Goal: Task Accomplishment & Management: Manage account settings

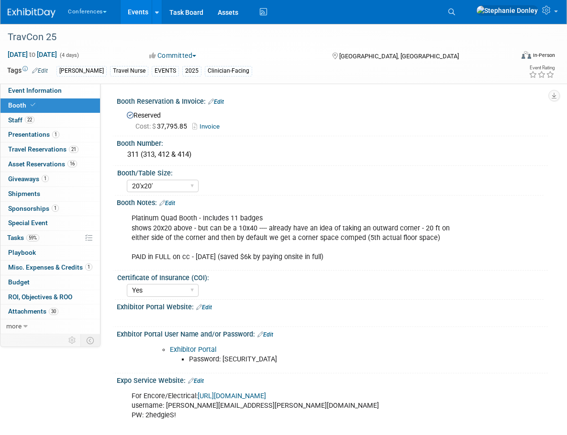
select select "20'x20'"
select select "Yes"
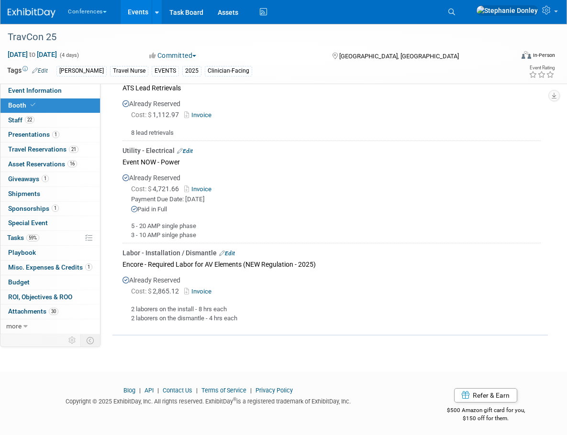
click at [402, 64] on div "Tags Edit Aya Travel Nurse EVENTS 2025 Clinician-Facing" at bounding box center [231, 71] width 448 height 14
click at [530, 180] on div "Already Reserved Cost: $ 4,721.66 Invoice Payment Due Date: [DATE] Paid in Full…" at bounding box center [331, 203] width 418 height 71
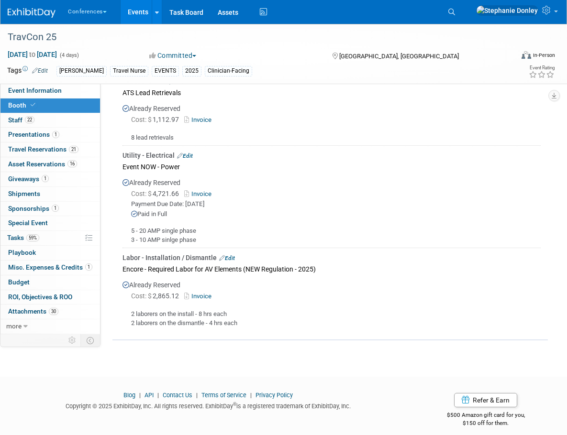
scroll to position [892, 0]
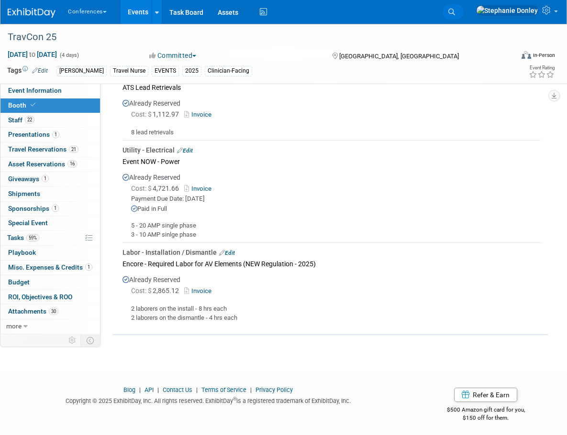
click at [0, 0] on span "Search" at bounding box center [0, 0] width 0 height 0
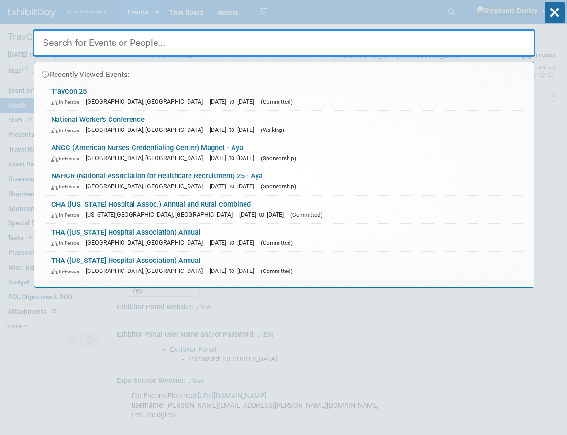
click at [212, 44] on input "text" at bounding box center [284, 43] width 502 height 28
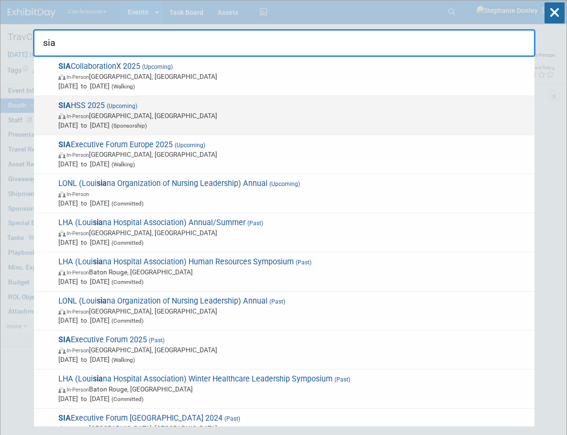
type input "sia"
click at [68, 108] on span "SIA HSS 2025 (Upcoming) In-Person Las Vegas, NV Nov 5, 2025 to Nov 7, 2025 (Spo…" at bounding box center [292, 115] width 474 height 29
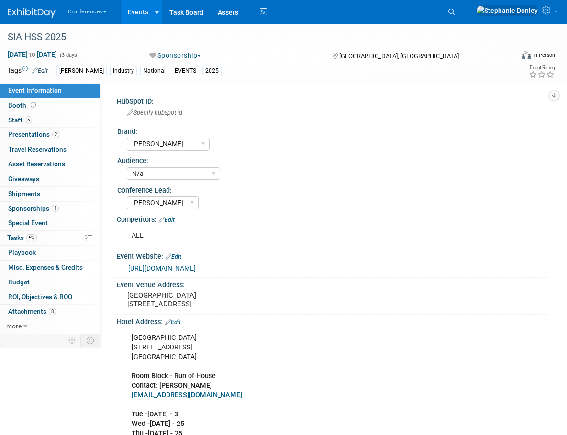
select select "[PERSON_NAME]"
select select "N/a"
select select "[PERSON_NAME]"
click at [46, 238] on link "5% Tasks 5%" at bounding box center [49, 238] width 99 height 14
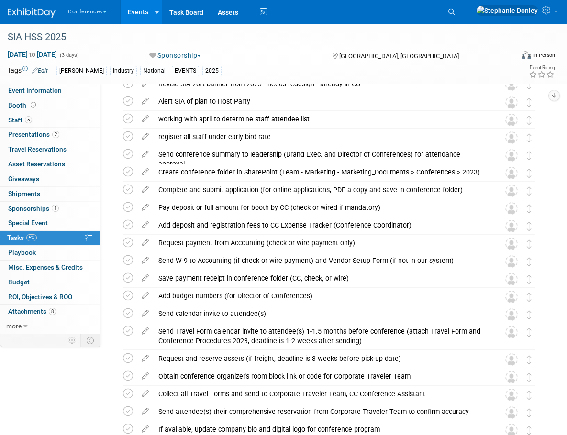
scroll to position [214, 0]
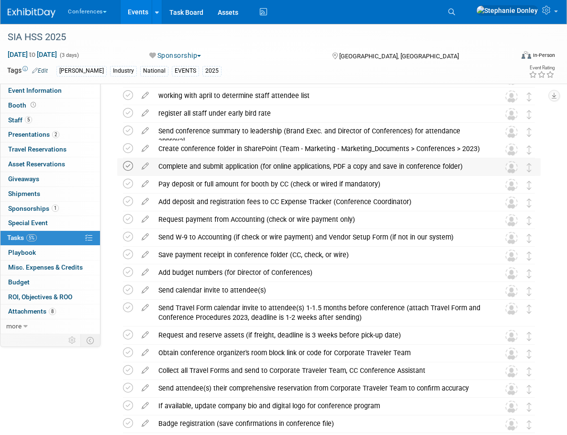
click at [125, 169] on icon at bounding box center [128, 166] width 10 height 10
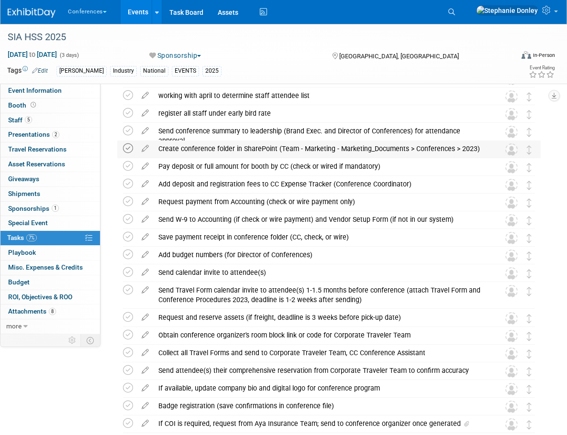
click at [126, 151] on icon at bounding box center [128, 148] width 10 height 10
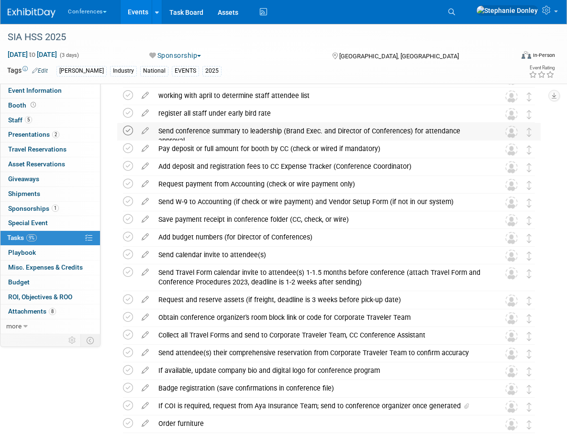
click at [128, 133] on icon at bounding box center [128, 131] width 10 height 10
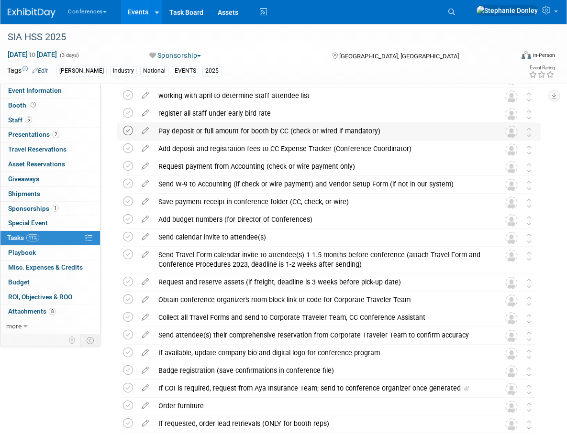
click at [129, 129] on icon at bounding box center [128, 131] width 10 height 10
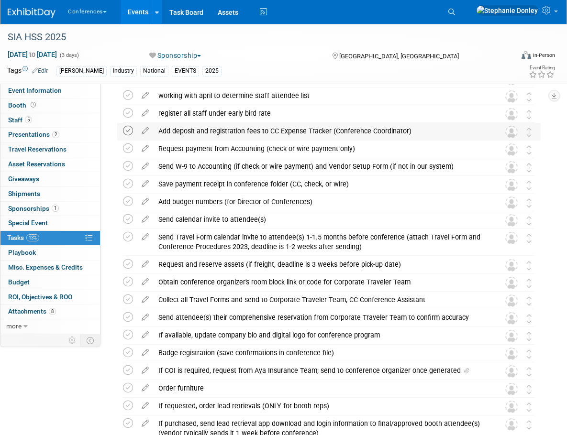
click at [129, 133] on icon at bounding box center [128, 131] width 10 height 10
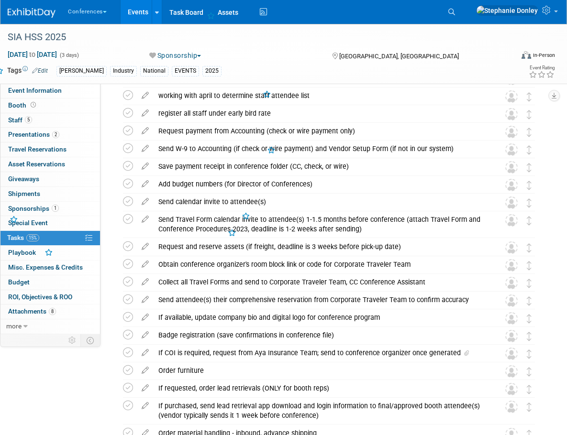
click at [129, 133] on icon at bounding box center [128, 131] width 10 height 10
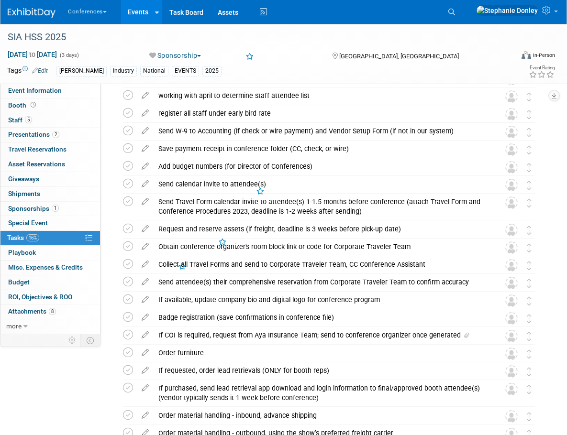
click at [129, 133] on icon at bounding box center [128, 131] width 10 height 10
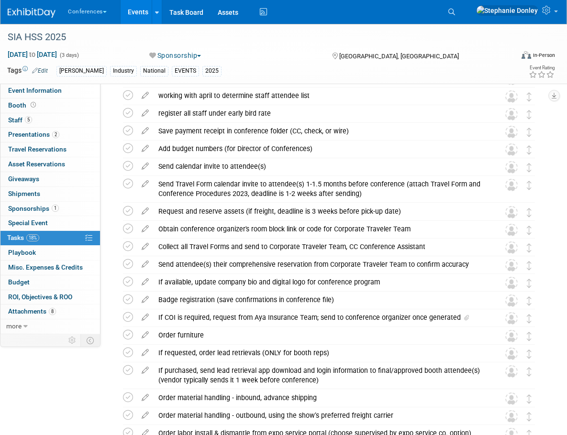
click at [129, 133] on icon at bounding box center [128, 131] width 10 height 10
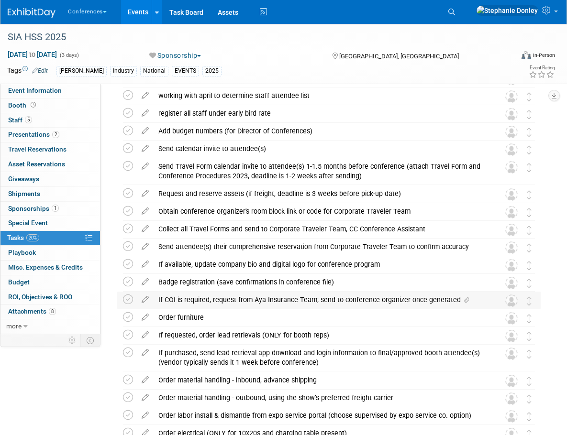
click at [206, 301] on div "If COI is required, request from Aya Insurance Team; send to conference organiz…" at bounding box center [320, 300] width 332 height 16
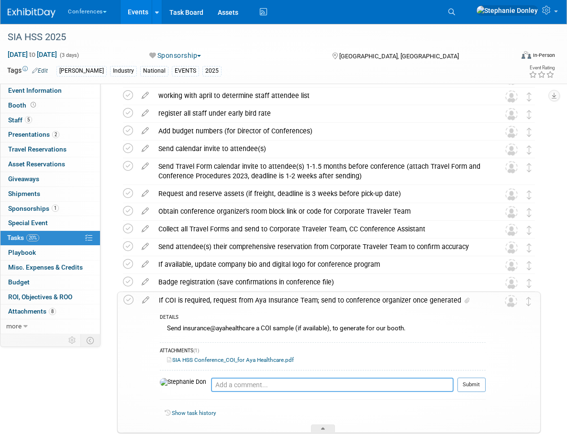
click at [211, 385] on textarea at bounding box center [332, 385] width 242 height 14
click at [270, 383] on textarea "submitted to insurance dept 9/29" at bounding box center [332, 385] width 242 height 14
type textarea "submitted to insurance dept 8/29"
click at [461, 387] on button "Submit" at bounding box center [471, 385] width 28 height 14
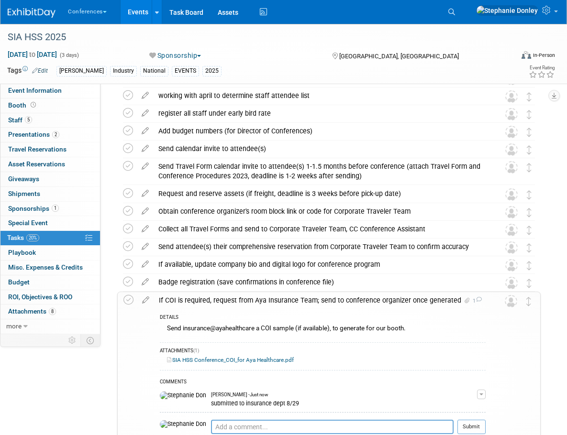
click at [445, 67] on div "Aya Industry National EVENTS 2025" at bounding box center [255, 71] width 399 height 11
click at [15, 105] on span "Booth" at bounding box center [23, 105] width 30 height 8
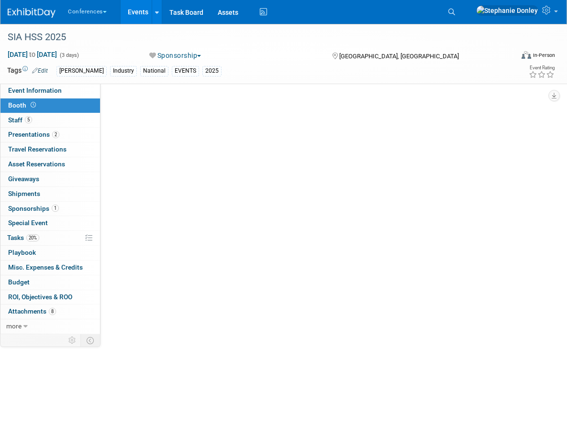
scroll to position [0, 0]
select select "10'x20'"
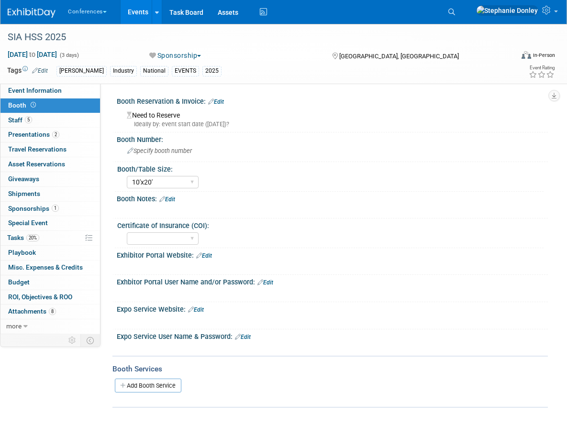
click at [211, 256] on link "Edit" at bounding box center [204, 256] width 16 height 7
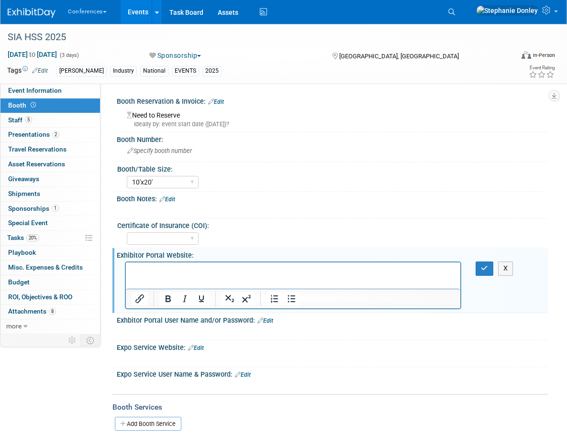
click at [169, 269] on p "Rich Text Area. Press ALT-0 for help." at bounding box center [293, 271] width 323 height 10
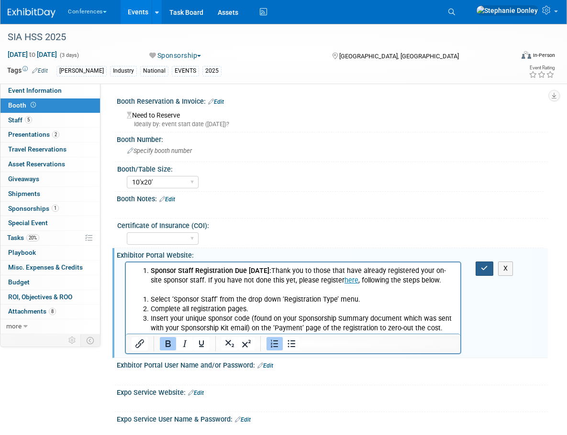
click at [487, 273] on button "button" at bounding box center [484, 269] width 18 height 14
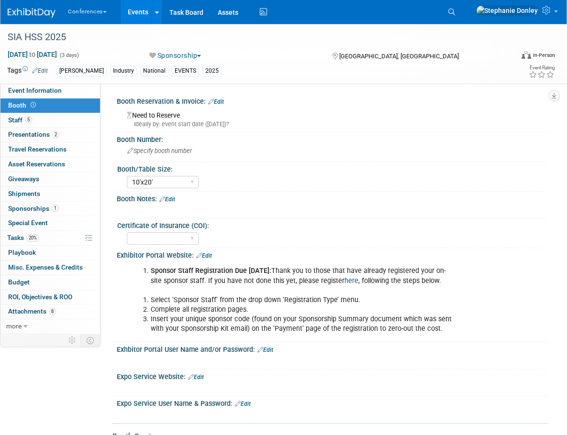
click at [270, 350] on link "Edit" at bounding box center [265, 350] width 16 height 7
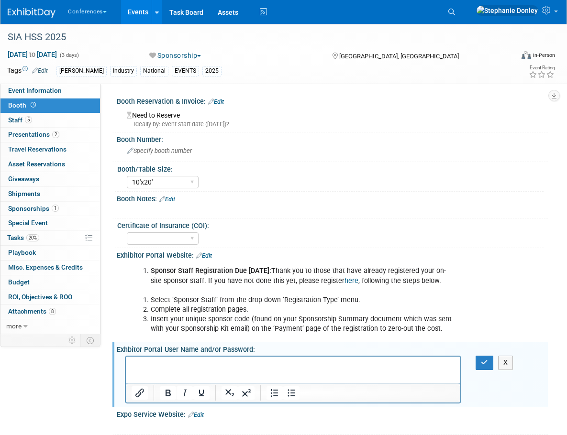
click at [206, 366] on p "Rich Text Area. Press ALT-0 for help." at bounding box center [293, 366] width 323 height 10
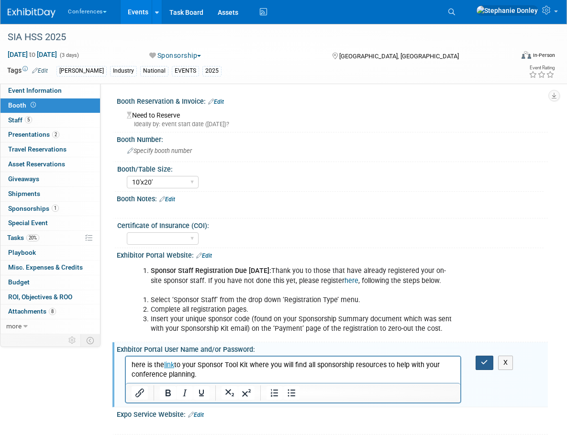
click at [476, 366] on button "button" at bounding box center [484, 363] width 18 height 14
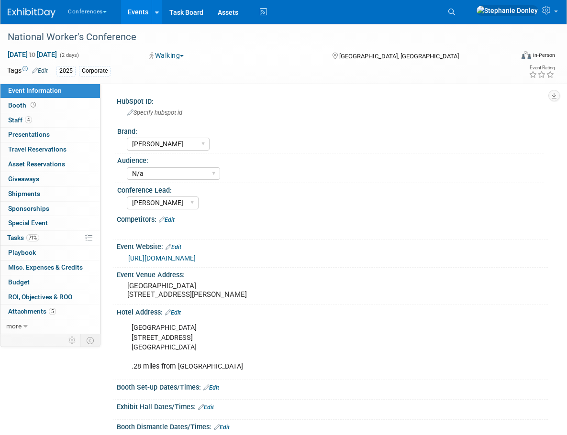
select select "[PERSON_NAME]"
select select "N/a"
select select "[PERSON_NAME]"
click at [463, 17] on link "Search" at bounding box center [452, 11] width 21 height 15
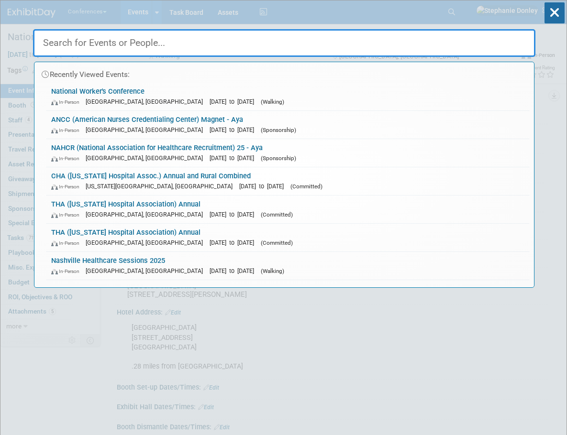
click at [207, 46] on input "text" at bounding box center [284, 43] width 502 height 28
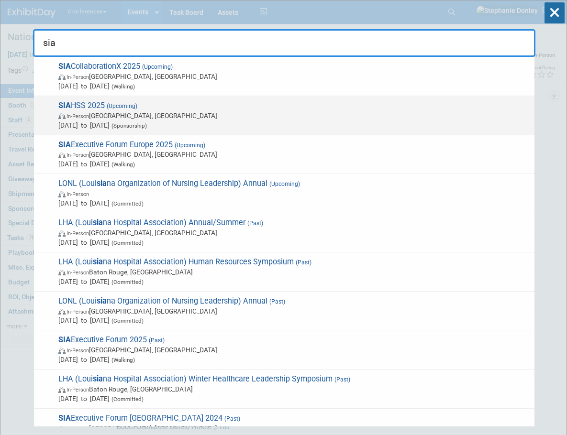
type input "sia"
click at [57, 106] on span "SIA HSS 2025 (Upcoming) In-Person [GEOGRAPHIC_DATA], [GEOGRAPHIC_DATA] [DATE] t…" at bounding box center [292, 115] width 474 height 29
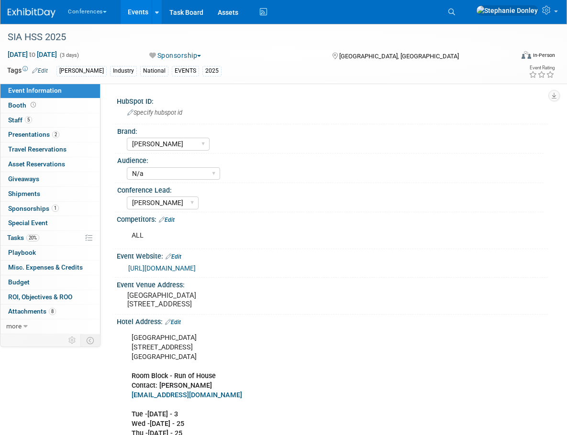
select select "[PERSON_NAME]"
select select "N/a"
select select "[PERSON_NAME]"
click at [12, 104] on span "Booth" at bounding box center [23, 105] width 30 height 8
select select "10'x20'"
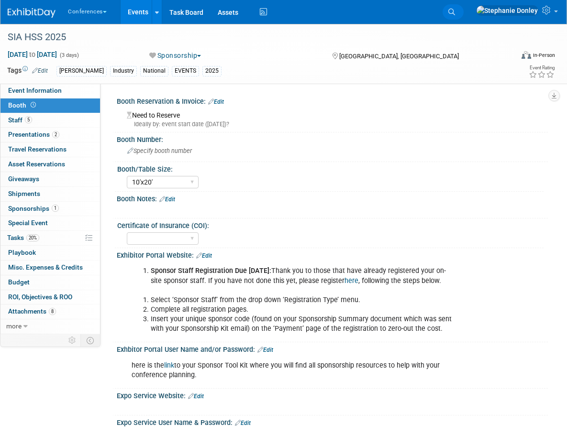
click at [0, 0] on span "Search" at bounding box center [0, 0] width 0 height 0
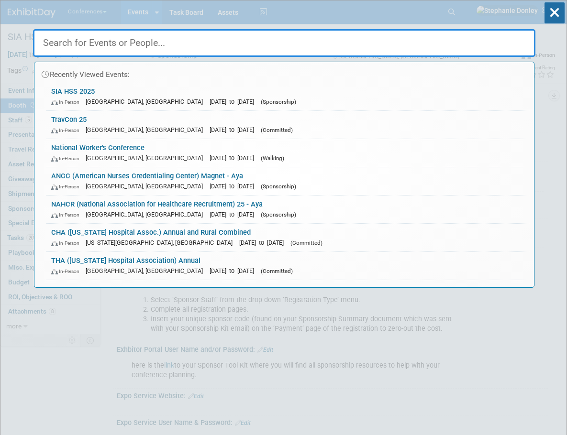
click at [237, 42] on input "text" at bounding box center [284, 43] width 502 height 28
click at [73, 121] on link "TravCon 25 In-Person Las Vegas, NV Sep 21, 2025 to Sep 24, 2025 (Committed)" at bounding box center [287, 125] width 483 height 28
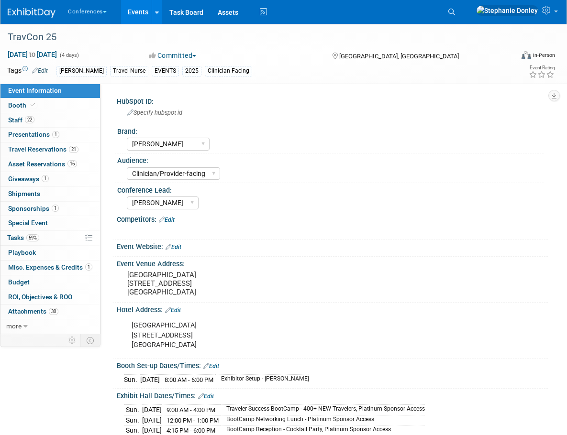
select select "[PERSON_NAME]"
select select "Clinician/Provider-facing"
select select "[PERSON_NAME]"
click at [22, 99] on link "Booth" at bounding box center [49, 106] width 99 height 14
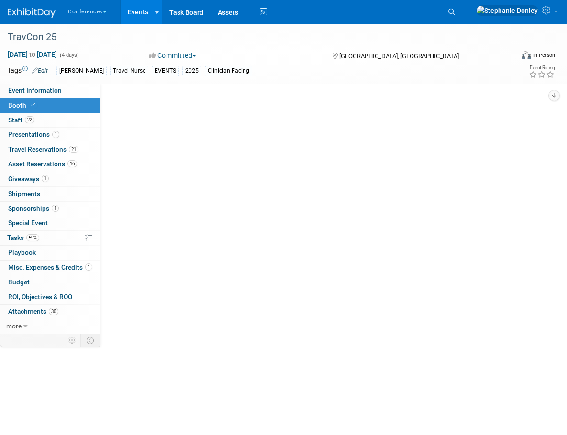
select select "20'x20'"
select select "Yes"
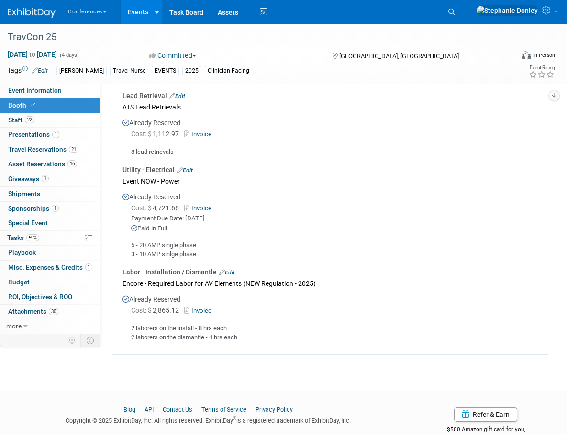
scroll to position [892, 0]
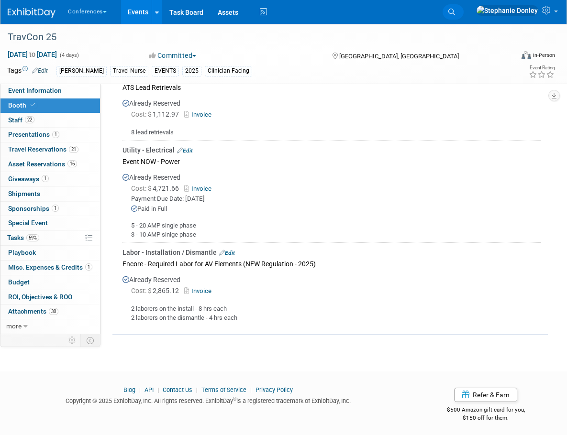
click at [0, 0] on span "Search" at bounding box center [0, 0] width 0 height 0
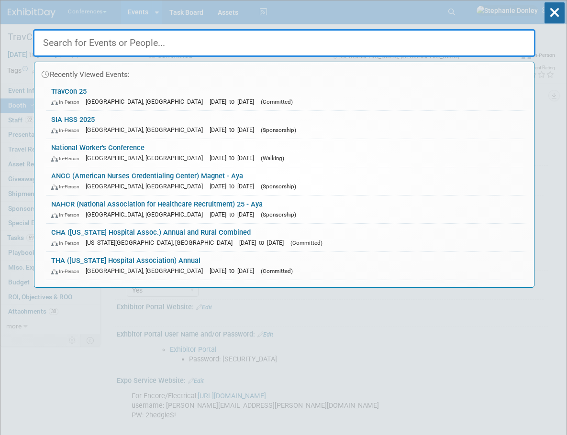
click at [213, 44] on input "text" at bounding box center [284, 43] width 502 height 28
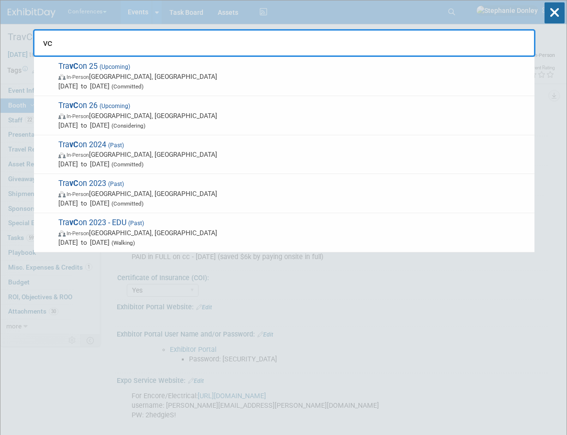
type input "v"
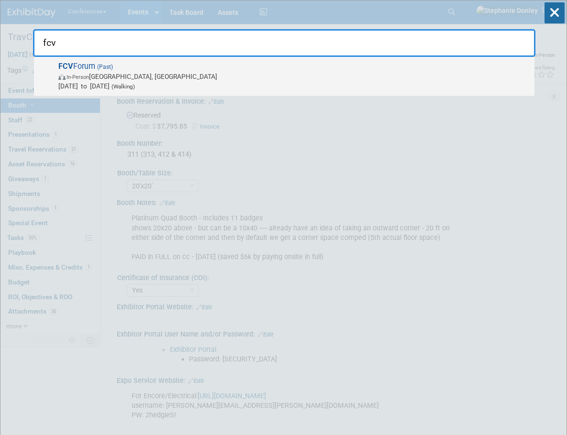
type input "fcv"
click at [60, 71] on span "FCV Forum (Past) In-Person Franklin, TN Nov 11, 2024 to Nov 13, 2024 (Walking)" at bounding box center [292, 76] width 474 height 29
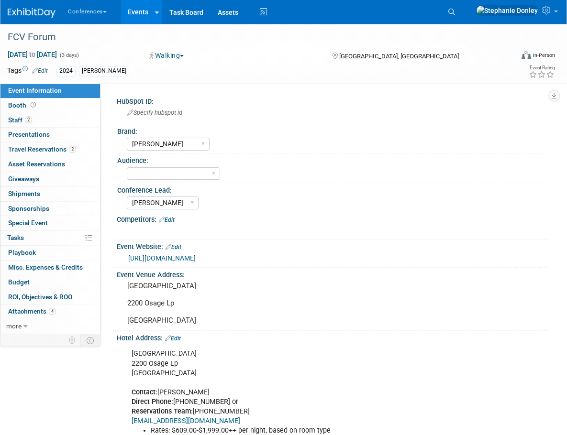
select select "[PERSON_NAME]"
click at [45, 115] on link "2 Staff 2" at bounding box center [49, 120] width 99 height 14
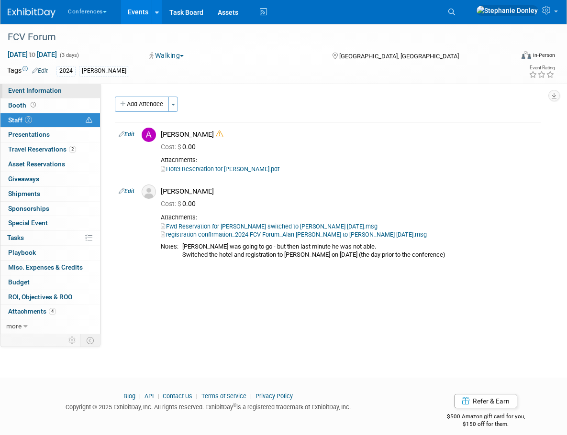
click at [22, 89] on span "Event Information" at bounding box center [35, 91] width 54 height 8
select select "[PERSON_NAME]"
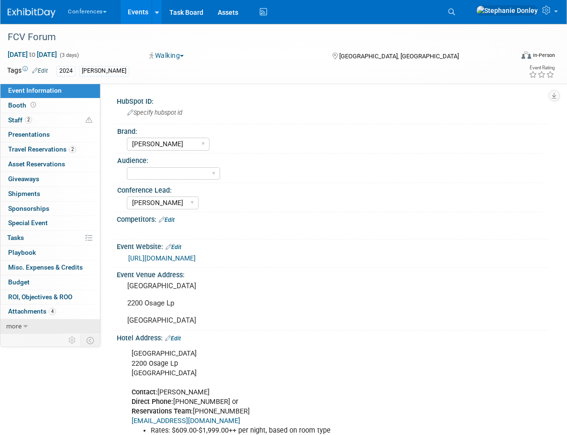
click at [19, 324] on span "more" at bounding box center [13, 326] width 15 height 8
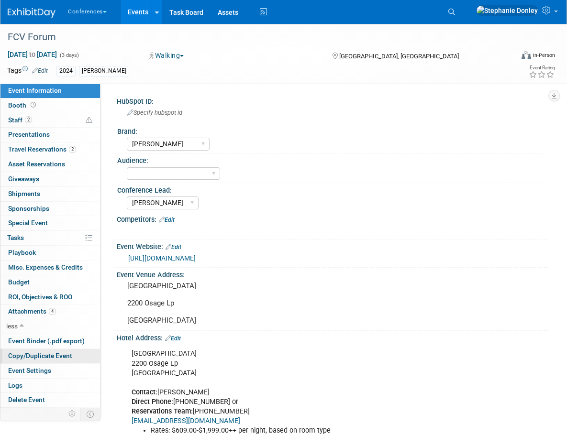
click at [32, 356] on span "Copy/Duplicate Event" at bounding box center [40, 356] width 64 height 8
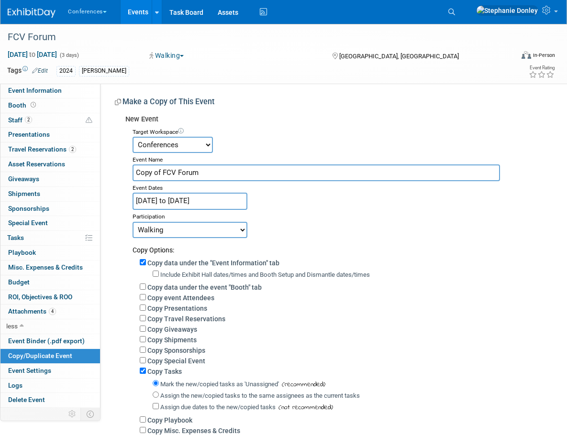
click at [234, 202] on input "Nov 11, 2024 to Nov 13, 2024" at bounding box center [189, 201] width 115 height 17
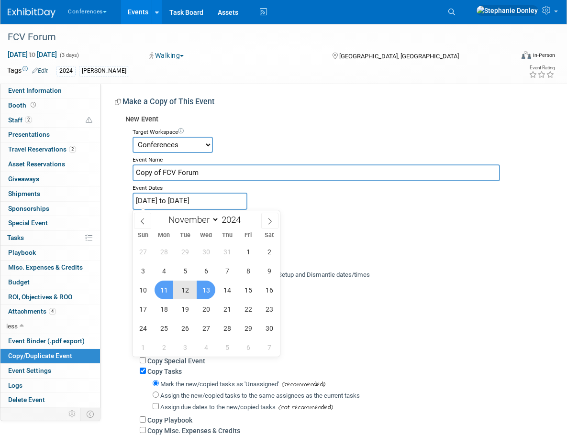
click at [212, 172] on input "Copy of FCV Forum" at bounding box center [315, 173] width 367 height 17
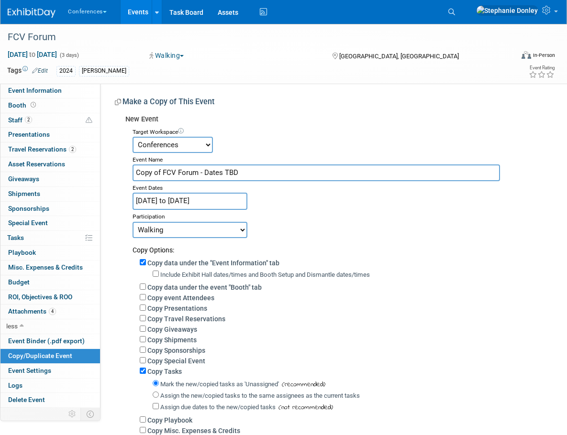
type input "Copy of FCV Forum - Dates TBD"
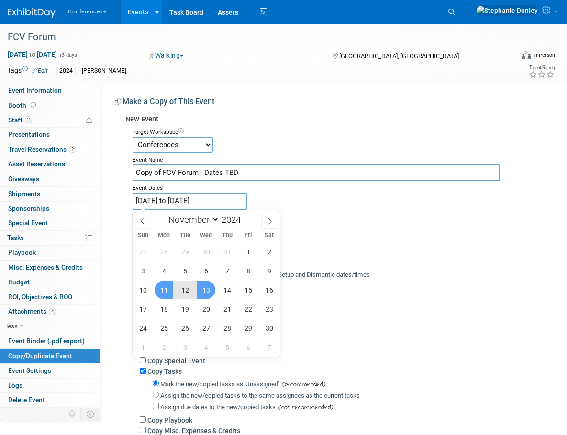
click at [209, 203] on input "Nov 11, 2024 to Nov 13, 2024" at bounding box center [189, 201] width 115 height 17
click at [246, 218] on span at bounding box center [244, 217] width 7 height 6
type input "2025"
click at [166, 292] on span "10" at bounding box center [163, 290] width 19 height 19
click at [205, 290] on span "12" at bounding box center [206, 290] width 19 height 19
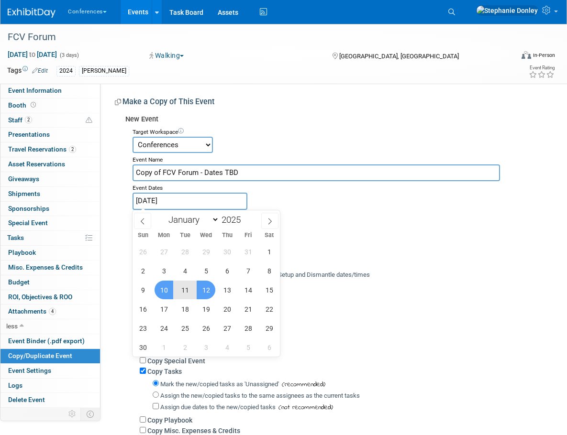
type input "Nov 10, 2025 to Nov 12, 2025"
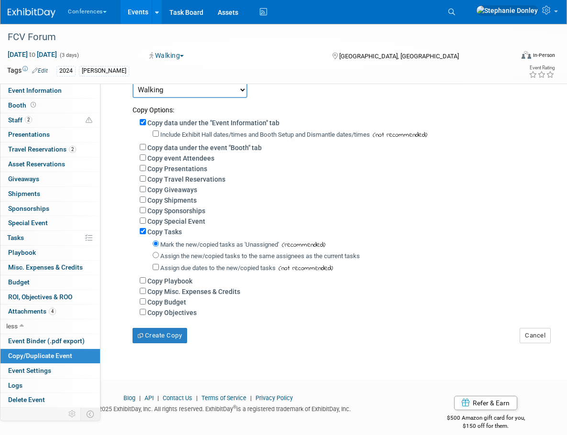
scroll to position [143, 0]
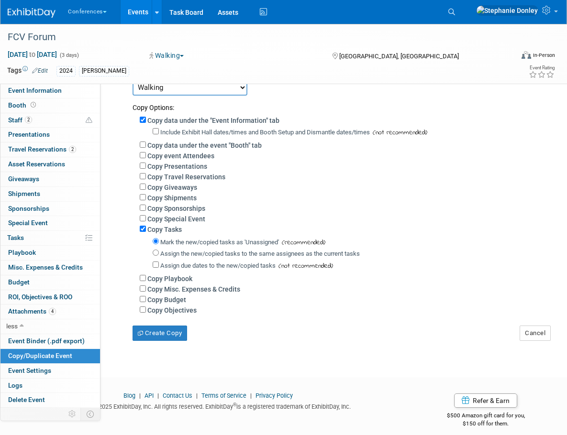
click at [146, 304] on div "Copy Budget" at bounding box center [340, 299] width 401 height 11
click at [143, 302] on input "Copy Budget" at bounding box center [143, 299] width 6 height 6
checkbox input "true"
click at [162, 341] on button "Create Copy" at bounding box center [159, 333] width 55 height 15
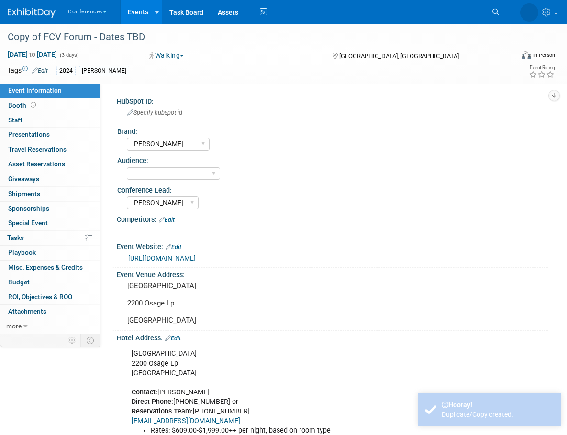
select select "[PERSON_NAME]"
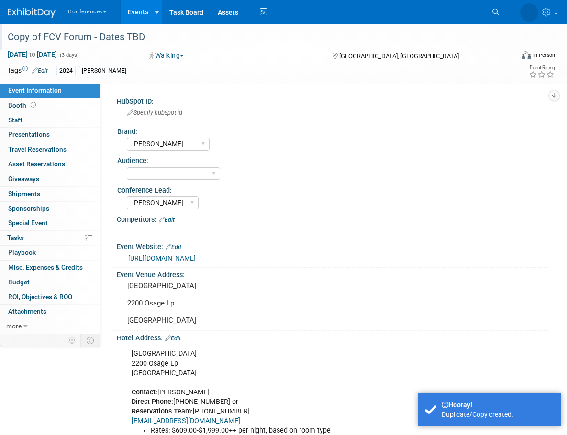
click at [43, 36] on div "Copy of FCV Forum - Dates TBD" at bounding box center [252, 37] width 497 height 17
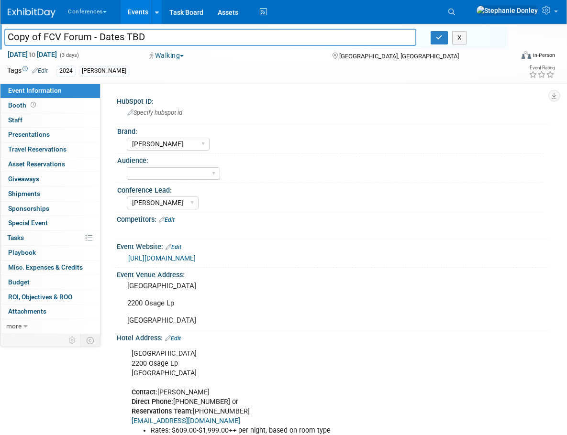
drag, startPoint x: 43, startPoint y: 36, endPoint x: -4, endPoint y: 40, distance: 47.1
click at [0, 40] on html "Conferences Explore: My Workspaces 2 Go to Workspace: Conferences Marketing Req…" at bounding box center [283, 217] width 567 height 435
click at [55, 35] on input "FCV Forum - Dates TBD" at bounding box center [210, 37] width 412 height 17
type input "FCV Forum 2025 - Dates TBD"
click at [442, 40] on icon "button" at bounding box center [439, 37] width 7 height 6
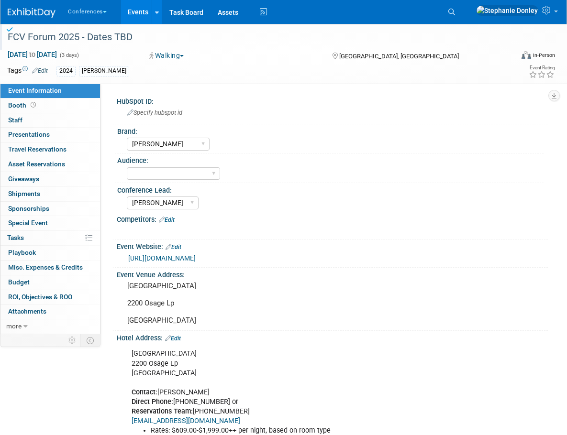
click at [186, 53] on button "Walking" at bounding box center [167, 56] width 42 height 10
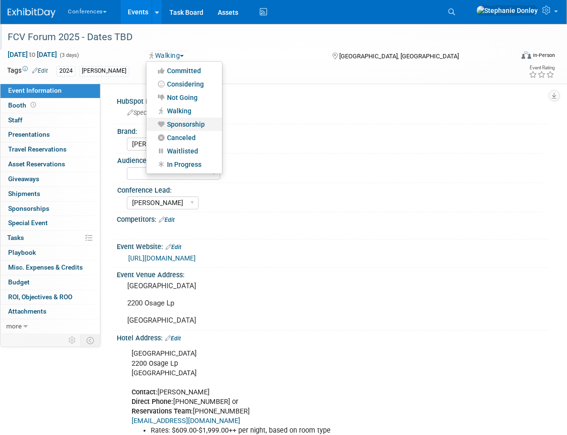
click at [185, 123] on link "Sponsorship" at bounding box center [184, 124] width 76 height 13
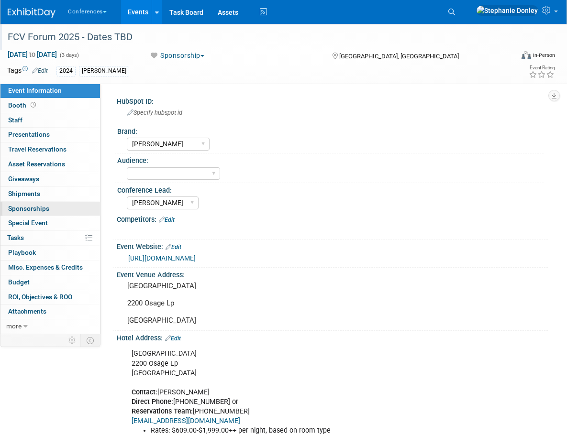
click at [27, 208] on span "Sponsorships 0" at bounding box center [28, 209] width 41 height 8
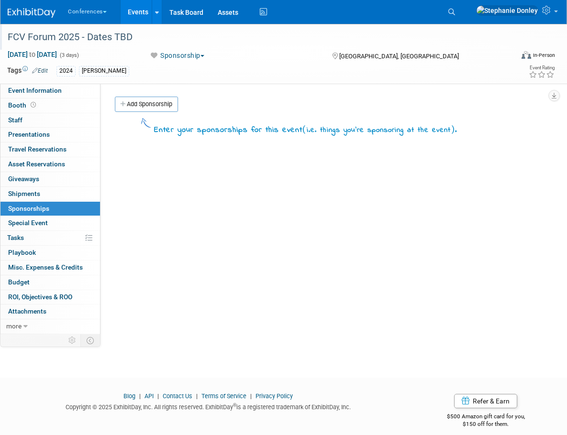
click at [251, 206] on div "HubSpot ID: Specify hubspot id Brand: Aya Bespoke Corporate Dawson DocCafe Educ…" at bounding box center [323, 209] width 447 height 251
click at [148, 108] on link "Add Sponsorship" at bounding box center [146, 104] width 63 height 15
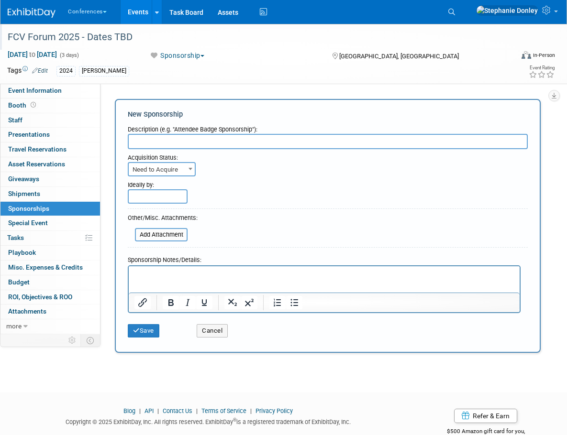
click at [173, 141] on input "text" at bounding box center [328, 141] width 400 height 15
type input "General Sponsorship"
click at [173, 171] on span "Need to Acquire" at bounding box center [162, 169] width 66 height 13
select select "2"
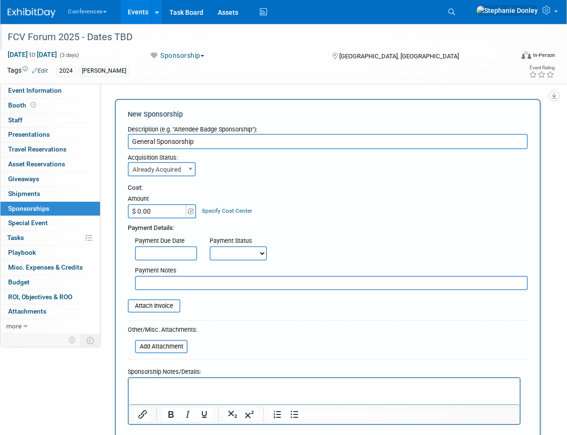
click at [161, 209] on input "$ 0.00" at bounding box center [158, 211] width 60 height 14
type input "$ 15,000.00"
click at [227, 213] on link "Specify Cost Center" at bounding box center [227, 211] width 50 height 7
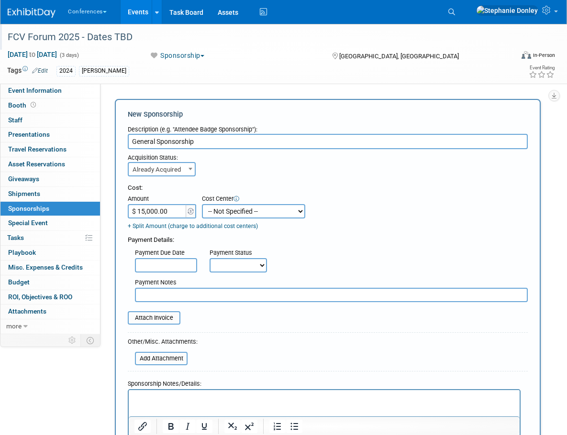
click at [230, 212] on select "-- Not Specified -- Aya Education Aya Healthcare Aya Locums Bespoke Corporate D…" at bounding box center [253, 211] width 103 height 14
select select "18965872"
click at [202, 204] on select "-- Not Specified -- Aya Education Aya Healthcare Aya Locums Bespoke Corporate D…" at bounding box center [253, 211] width 103 height 14
click at [233, 269] on select "Not Paid Yet Partially Paid Paid in Full" at bounding box center [237, 265] width 57 height 14
select select "1"
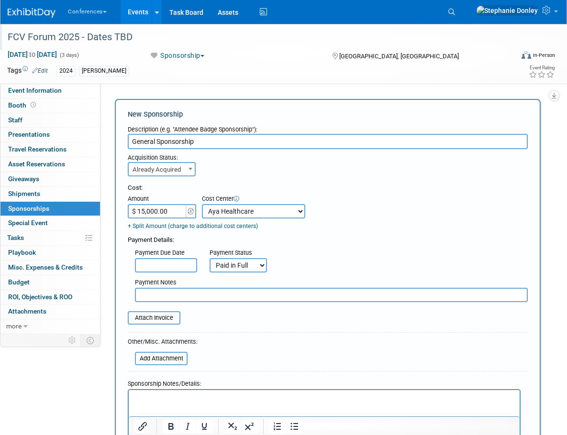
click at [209, 259] on select "Not Paid Yet Partially Paid Paid in Full" at bounding box center [237, 265] width 57 height 14
click at [352, 195] on div "Cost: Amount $ 15,000.00 Specify Cost Center Cost Center -- Not Specified -- Ay…" at bounding box center [328, 207] width 400 height 47
click at [172, 297] on input "text" at bounding box center [331, 295] width 393 height 14
type input "paid via AP"
click at [153, 314] on input "file" at bounding box center [123, 317] width 114 height 11
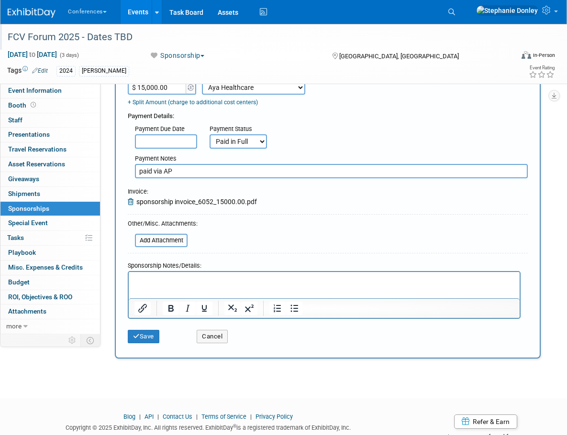
scroll to position [139, 0]
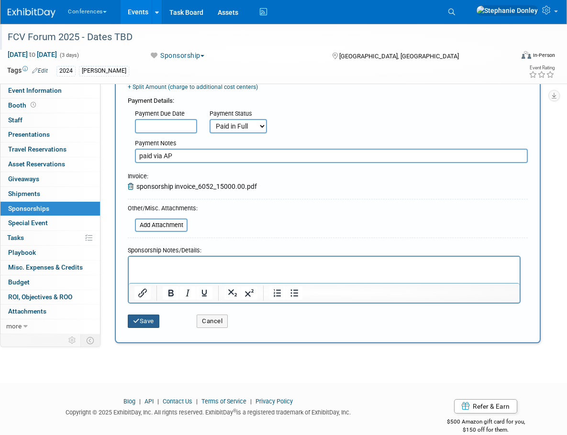
click at [141, 323] on button "Save" at bounding box center [144, 321] width 32 height 13
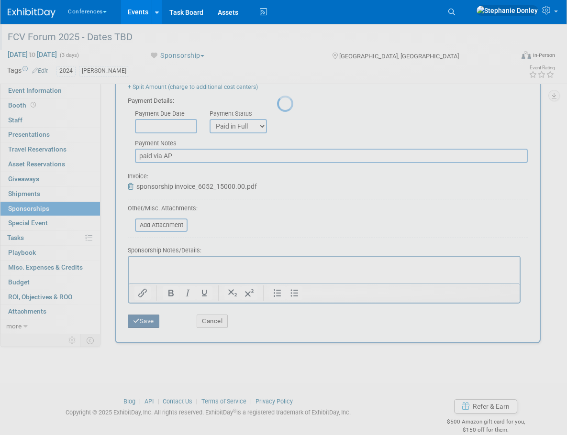
scroll to position [10, 0]
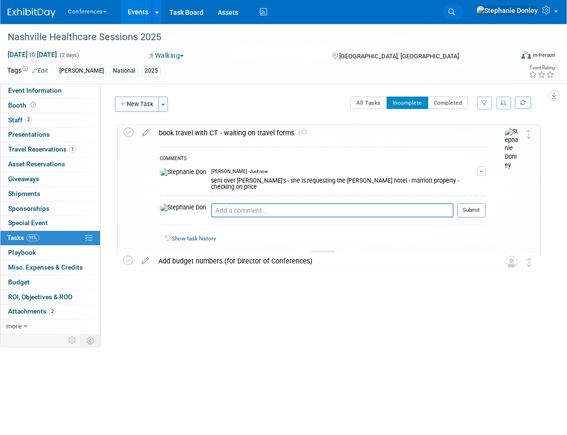
click at [0, 0] on span "Search" at bounding box center [0, 0] width 0 height 0
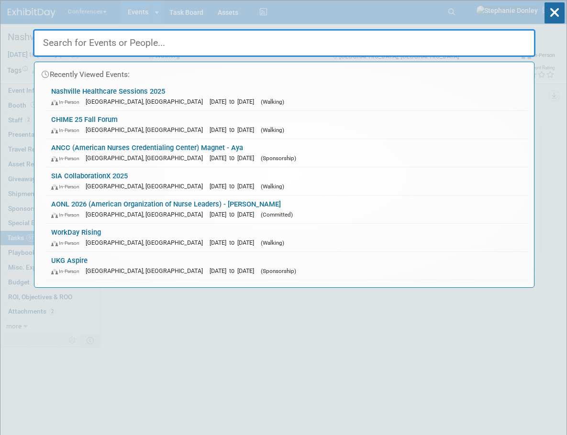
click at [82, 44] on input "text" at bounding box center [284, 43] width 502 height 28
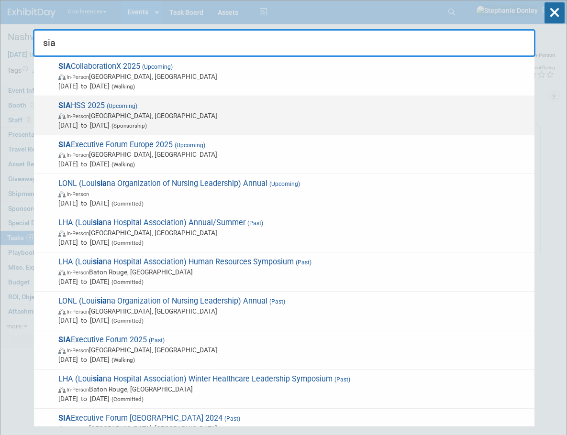
type input "sia"
click at [67, 109] on span "SIA HSS 2025 (Upcoming) In-Person Las Vegas, NV Nov 5, 2025 to Nov 7, 2025 (Spo…" at bounding box center [292, 115] width 474 height 29
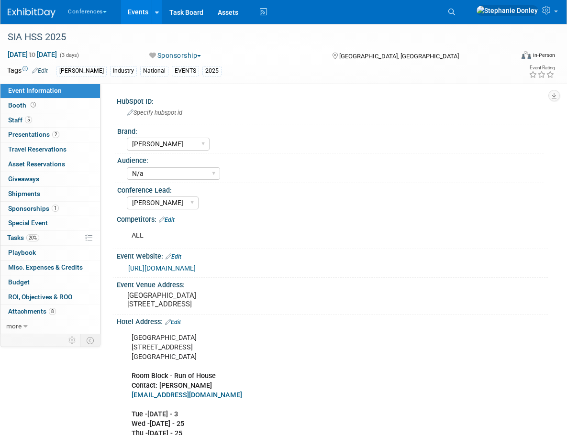
select select "[PERSON_NAME]"
select select "N/a"
select select "[PERSON_NAME]"
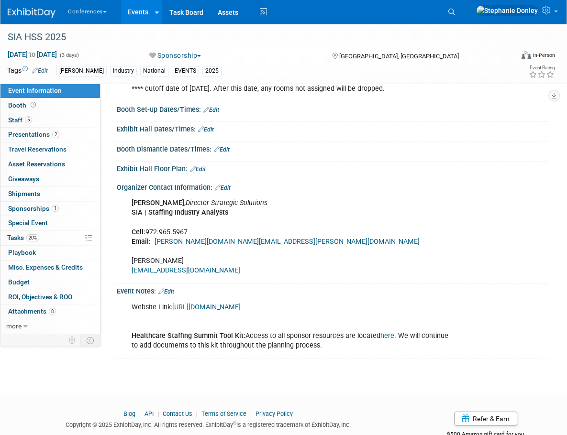
scroll to position [391, 0]
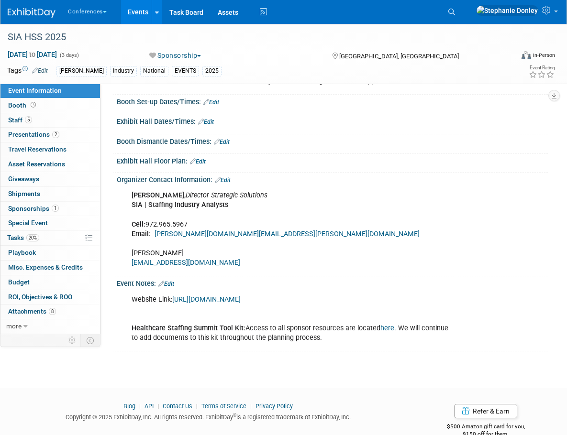
click at [173, 287] on link "Edit" at bounding box center [166, 284] width 16 height 7
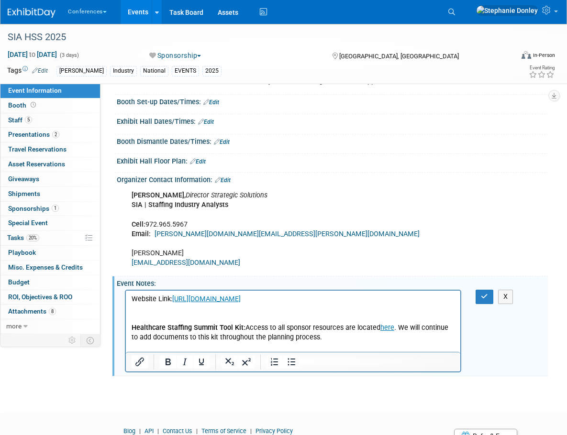
scroll to position [0, 0]
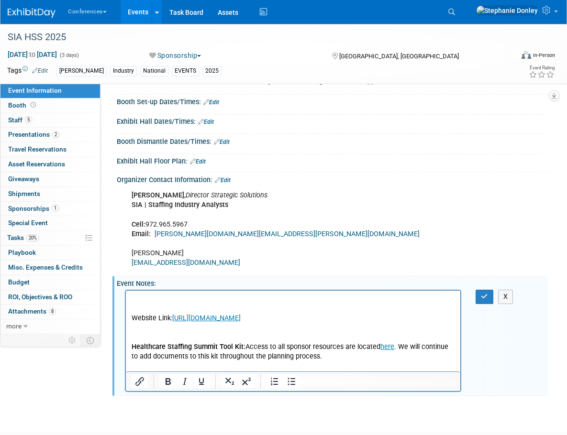
click at [133, 297] on p "Rich Text Area. Press ALT-0 for help." at bounding box center [293, 300] width 323 height 10
click at [481, 300] on icon "button" at bounding box center [484, 296] width 7 height 7
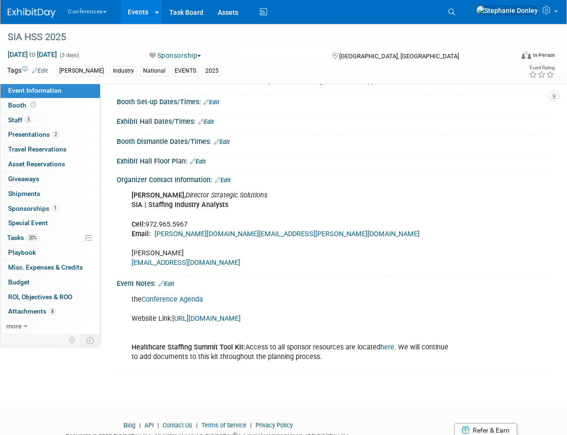
click at [283, 273] on div "Lisa Fox, Director Strategic Solutions SIA | Staffing Industry Analysts Cell: 9…" at bounding box center [293, 229] width 336 height 87
click at [226, 184] on link "Edit" at bounding box center [223, 180] width 16 height 7
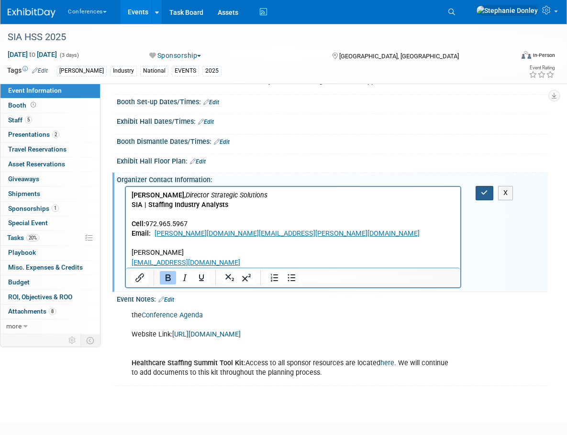
click at [485, 196] on icon "button" at bounding box center [484, 192] width 7 height 7
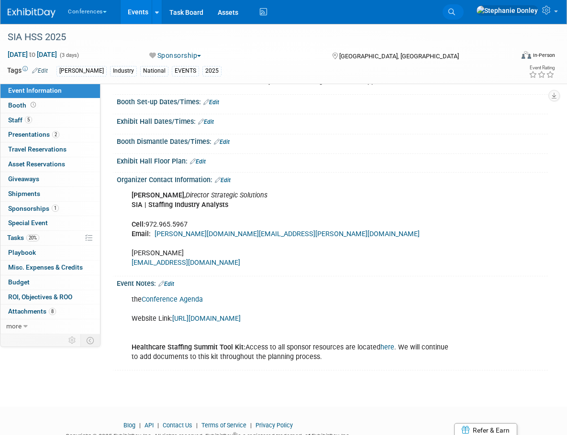
click at [0, 0] on span "Search" at bounding box center [0, 0] width 0 height 0
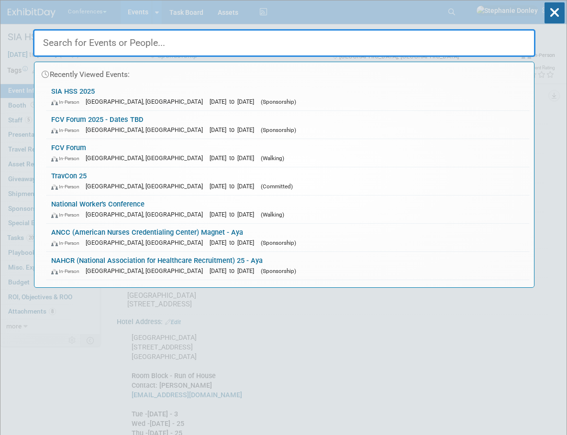
click at [82, 47] on input "text" at bounding box center [284, 43] width 502 height 28
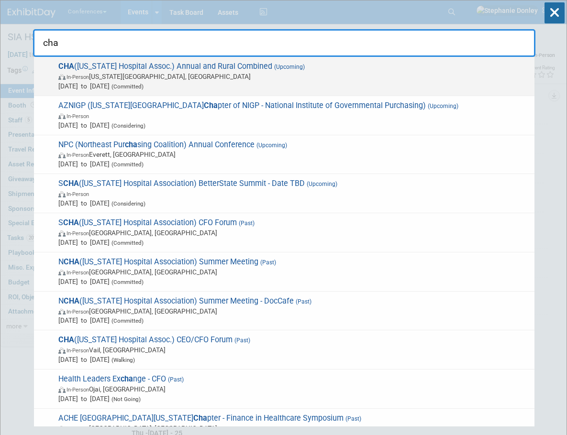
type input "cha"
click at [71, 65] on span "CHA (Colorado Hospital Assoc.) Annual and Rural Combined (Upcoming) In-Person C…" at bounding box center [292, 76] width 474 height 29
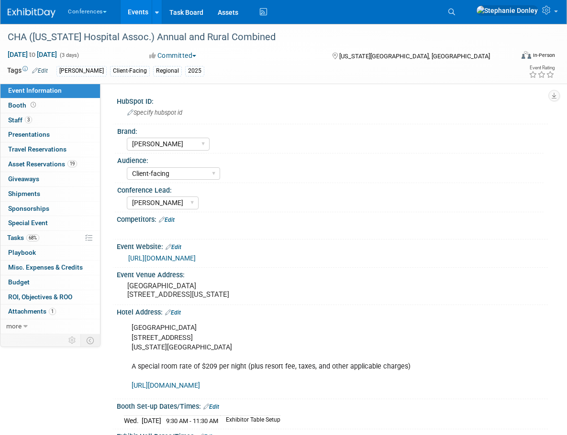
select select "[PERSON_NAME]"
select select "Client-facing"
select select "[PERSON_NAME]"
click at [173, 219] on link "Edit" at bounding box center [167, 220] width 16 height 7
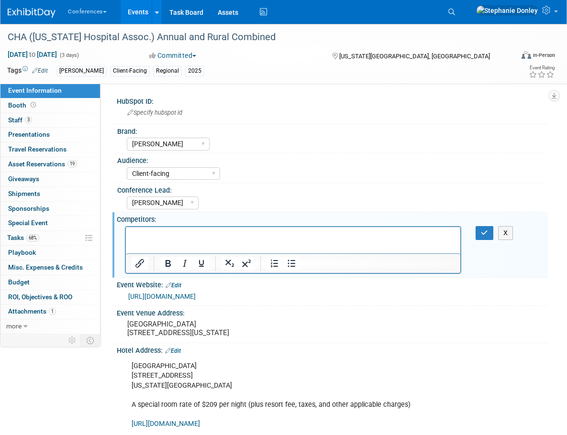
click at [264, 236] on p "Rich Text Area. Press ALT-0 for help." at bounding box center [293, 236] width 323 height 10
click at [482, 230] on icon "button" at bounding box center [484, 233] width 7 height 7
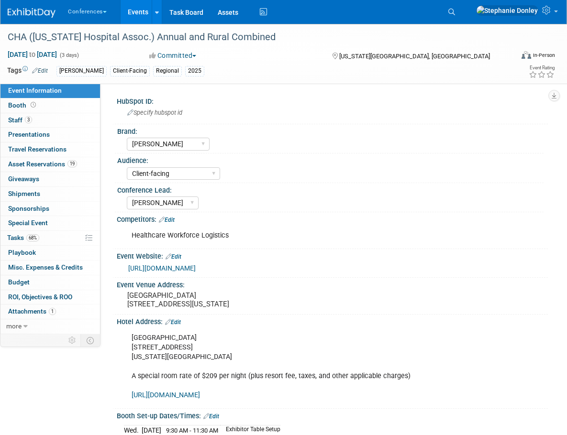
click at [407, 18] on div "Conferences Explore: My Workspaces 2 Go to Workspace: Conferences Marketing Req…" at bounding box center [278, 12] width 540 height 24
click at [0, 0] on span "Search" at bounding box center [0, 0] width 0 height 0
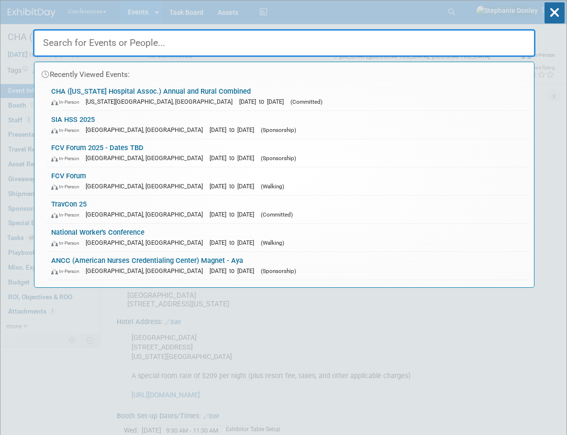
click at [76, 45] on input "text" at bounding box center [284, 43] width 502 height 28
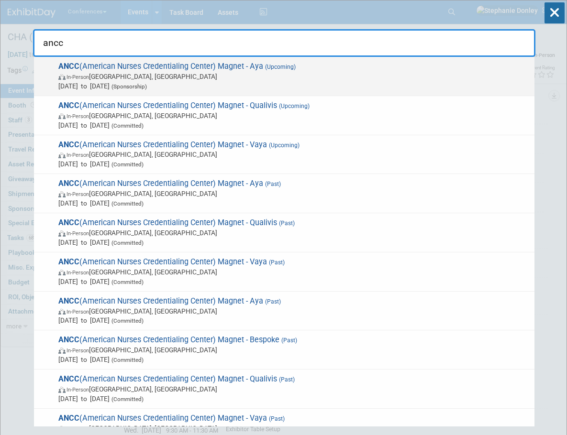
type input "ancc"
click at [58, 72] on span "In-Person [GEOGRAPHIC_DATA], [GEOGRAPHIC_DATA]" at bounding box center [293, 77] width 471 height 10
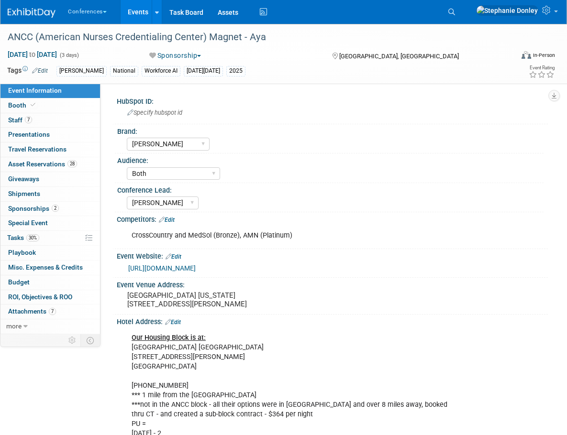
select select "[PERSON_NAME]"
select select "Both"
select select "[PERSON_NAME]"
click at [17, 104] on span "Booth" at bounding box center [22, 105] width 29 height 8
select select "20'x30'"
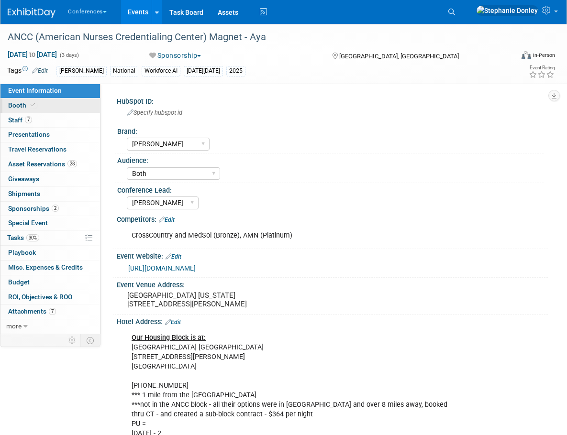
select select "Yes"
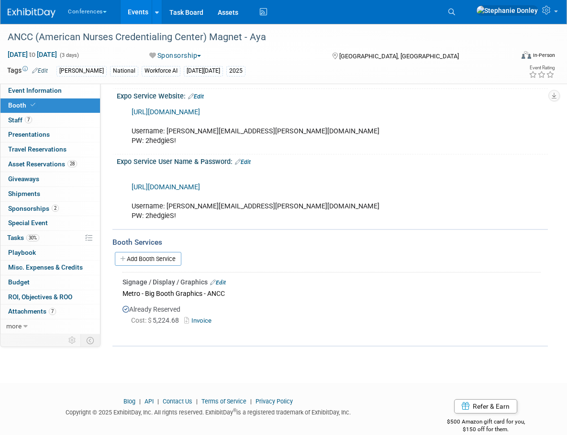
scroll to position [674, 0]
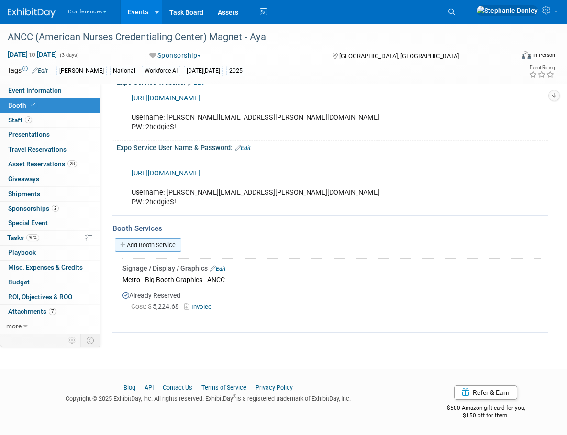
click at [142, 242] on link "Add Booth Service" at bounding box center [148, 245] width 66 height 14
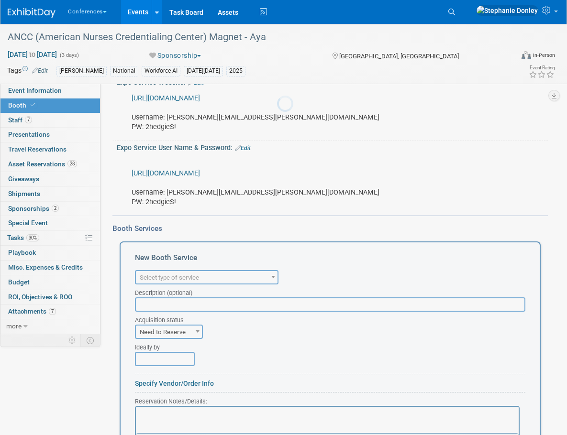
scroll to position [0, 0]
click at [434, 120] on div "[URL][DOMAIN_NAME] Username: [PERSON_NAME][EMAIL_ADDRESS][PERSON_NAME][DOMAIN_N…" at bounding box center [293, 113] width 336 height 48
click at [192, 99] on link "[URL][DOMAIN_NAME]" at bounding box center [166, 98] width 68 height 8
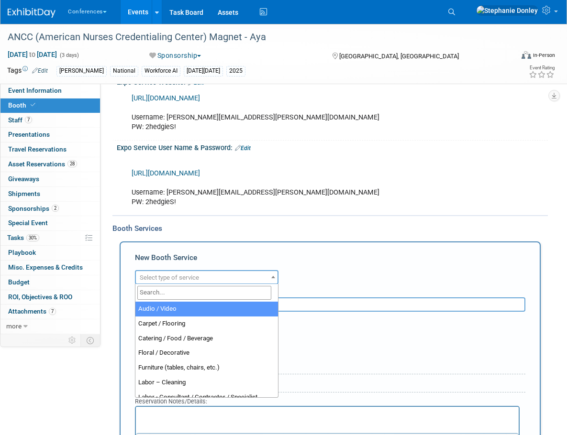
click at [255, 277] on span "Select type of service" at bounding box center [207, 277] width 142 height 13
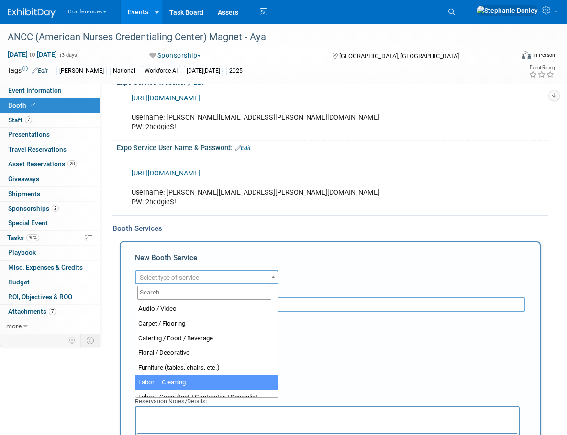
select select "14"
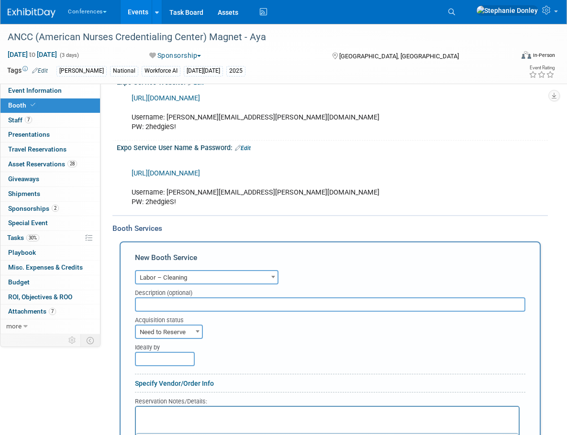
click at [156, 305] on input "text" at bounding box center [330, 304] width 390 height 14
type input "[PERSON_NAME] Expo - Daily Cleaning"
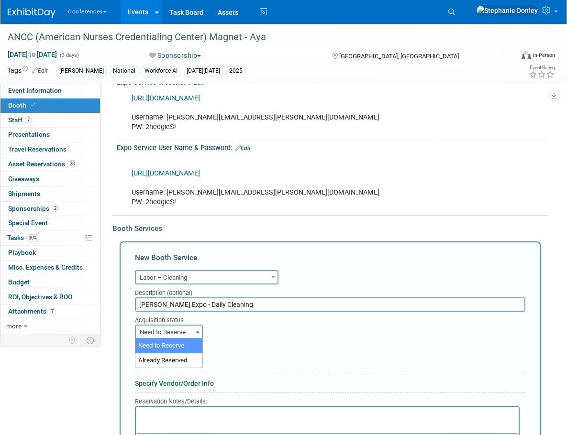
click at [169, 331] on span "Need to Reserve" at bounding box center [169, 332] width 66 height 13
select select "2"
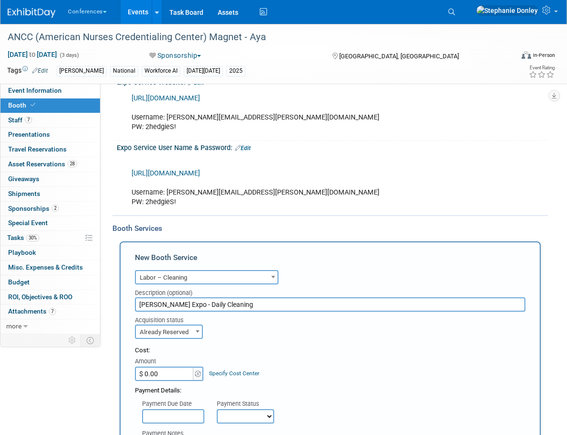
click at [167, 373] on input "$ 0.00" at bounding box center [165, 374] width 60 height 14
type input "$ 1,836.06"
click at [239, 306] on input "[PERSON_NAME] Expo - Daily Cleaning" at bounding box center [330, 304] width 390 height 14
type input "[PERSON_NAME] Expo - Daily Cleaning & Rotating Motor"
click at [234, 373] on link "Specify Cost Center" at bounding box center [234, 373] width 50 height 7
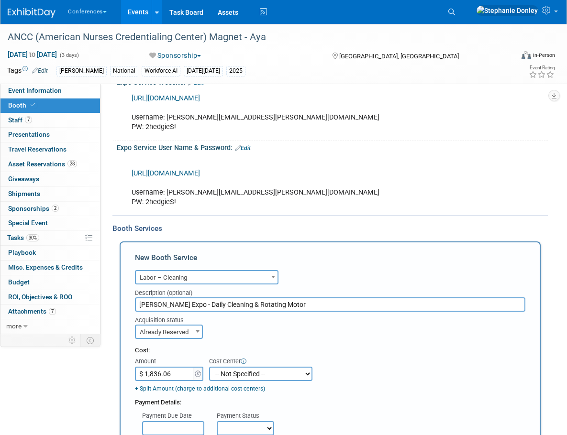
click at [234, 373] on select "-- Not Specified -- Aya Education Aya Healthcare Aya Locums Bespoke Corporate […" at bounding box center [260, 374] width 103 height 14
select select "18965872"
click at [209, 367] on select "-- Not Specified -- Aya Education Aya Healthcare Aya Locums Bespoke Corporate […" at bounding box center [260, 374] width 103 height 14
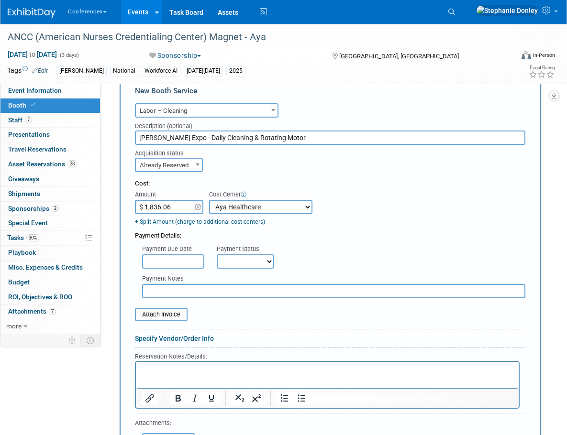
scroll to position [928, 0]
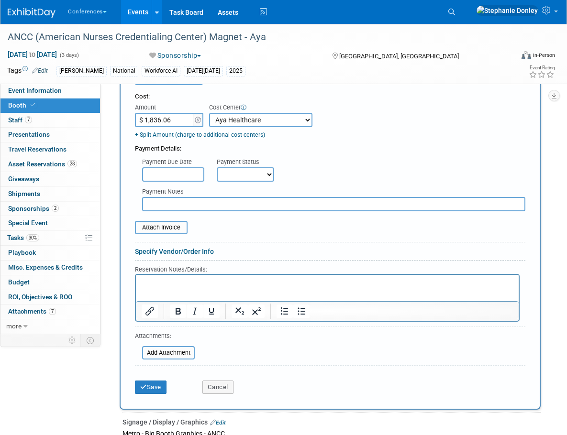
click at [232, 177] on select "Not Paid Yet Partially Paid Paid in Full" at bounding box center [245, 174] width 57 height 14
select select "1"
click at [217, 167] on select "Not Paid Yet Partially Paid Paid in Full" at bounding box center [245, 174] width 57 height 14
click at [167, 285] on p "Rich Text Area. Press ALT-0 for help." at bounding box center [328, 283] width 372 height 9
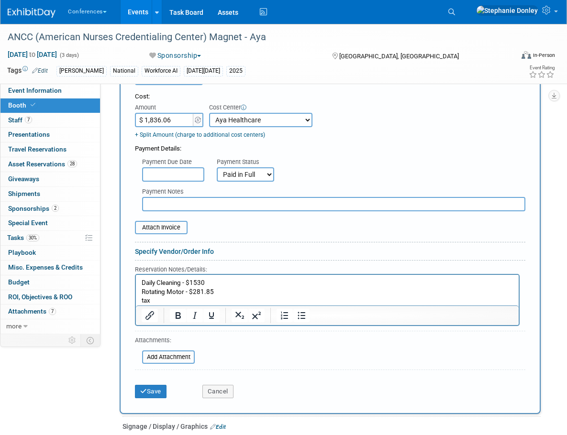
click at [143, 301] on p "tax" at bounding box center [328, 301] width 372 height 9
click at [401, 143] on div "Payment Details:" at bounding box center [330, 146] width 390 height 14
click at [159, 228] on input "file" at bounding box center [130, 227] width 114 height 11
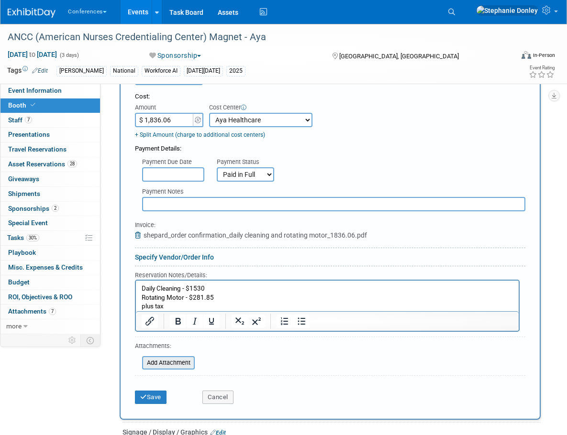
click at [166, 362] on input "file" at bounding box center [137, 362] width 114 height 11
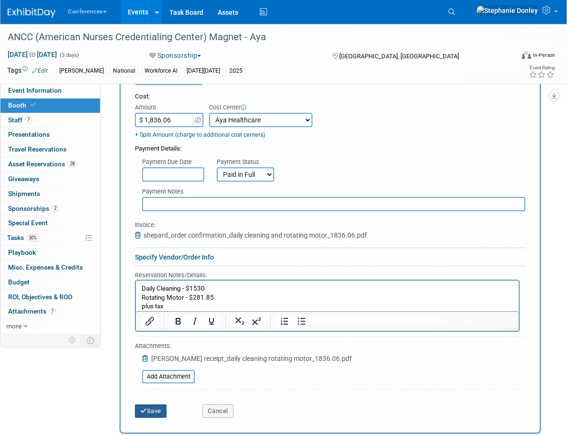
click at [151, 408] on button "Save" at bounding box center [151, 411] width 32 height 13
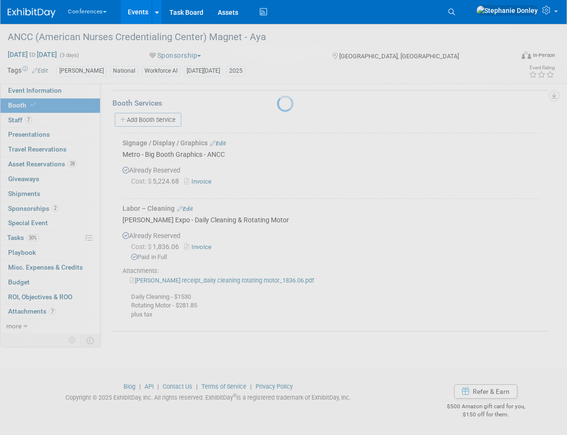
scroll to position [797, 0]
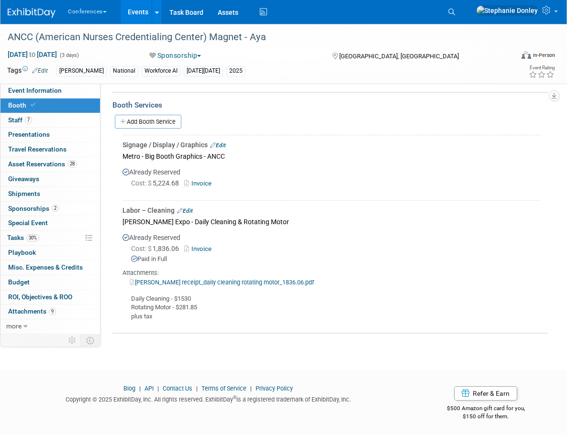
click at [426, 75] on div "Aya National Workforce AI [DATE][DATE] 2025" at bounding box center [255, 71] width 399 height 11
click at [50, 237] on link "30% Tasks 30%" at bounding box center [49, 238] width 99 height 14
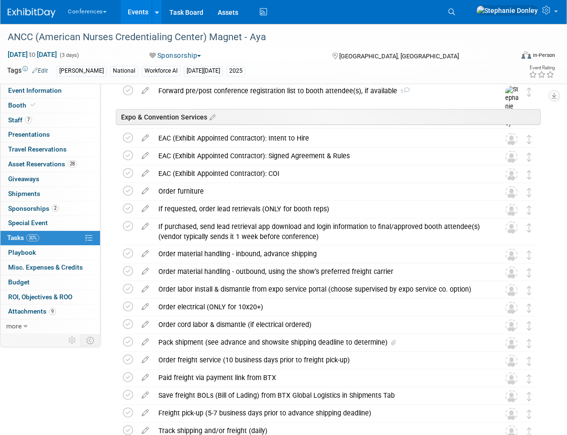
scroll to position [242, 0]
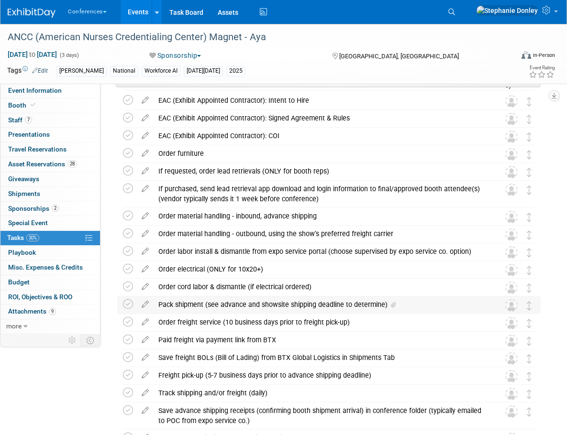
click at [189, 306] on div "Pack shipment (see advance and showsite shipping deadline to determine)" at bounding box center [320, 305] width 332 height 16
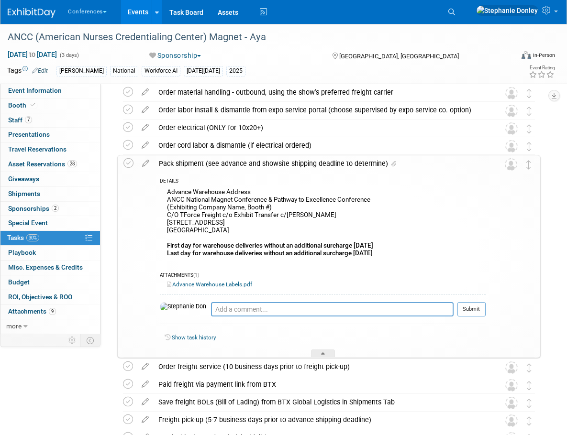
scroll to position [386, 0]
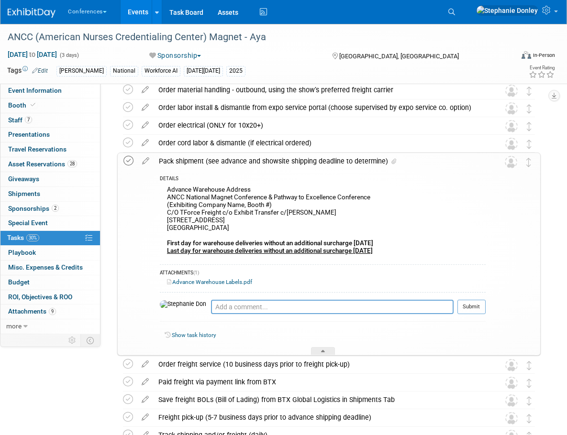
click at [128, 159] on icon at bounding box center [128, 161] width 10 height 10
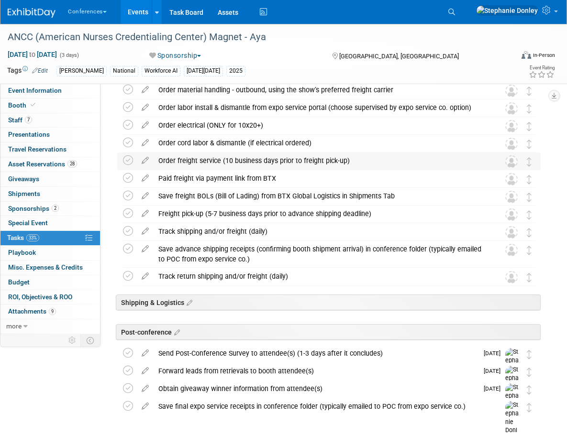
click at [198, 161] on div "Order freight service (10 business days prior to freight pick-up)" at bounding box center [320, 161] width 332 height 16
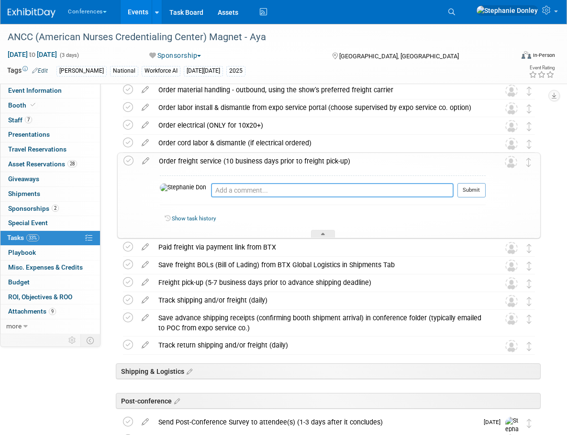
click at [211, 189] on textarea at bounding box center [332, 190] width 242 height 14
paste textarea "ADVANCE WAREHOUSE SHIPPING ADDRESS ANCC National Magnet Conference® & Pathway t…"
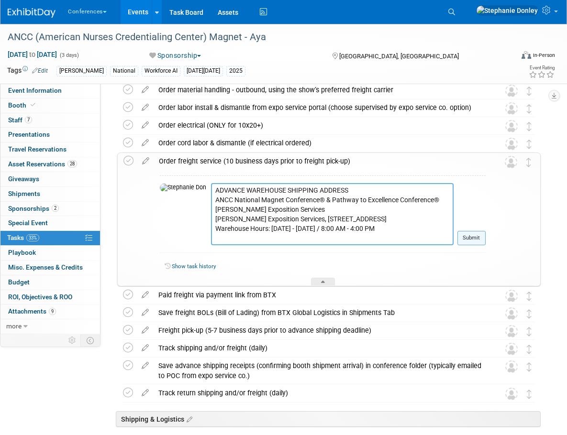
type textarea "ADVANCE WAREHOUSE SHIPPING ADDRESS ANCC National Magnet Conference® & Pathway t…"
click at [473, 239] on button "Submit" at bounding box center [471, 238] width 28 height 14
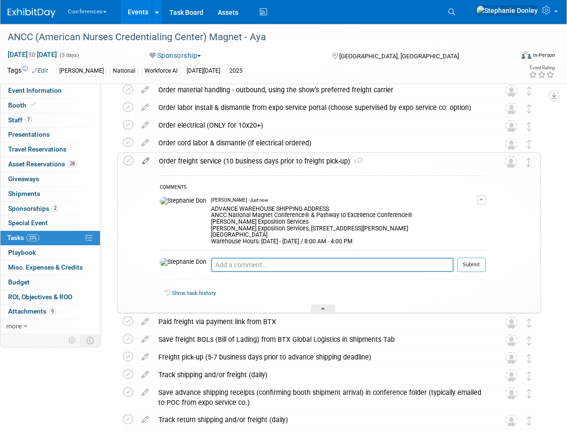
click at [146, 160] on icon at bounding box center [145, 159] width 17 height 12
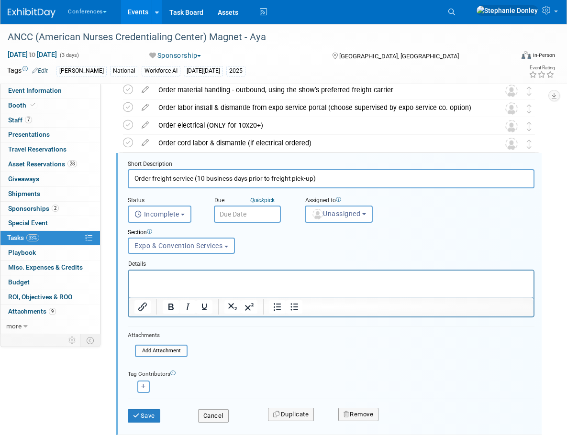
scroll to position [398, 0]
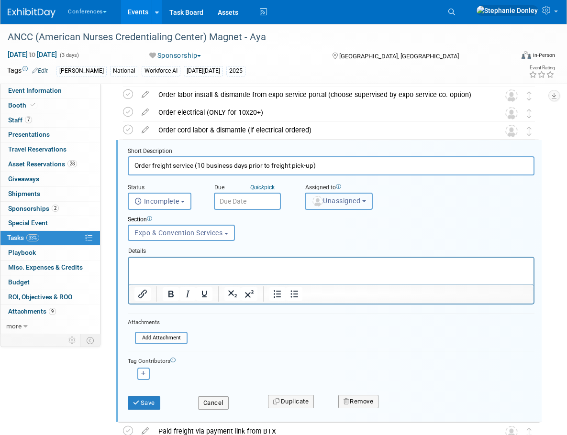
click at [333, 201] on span "Unassigned" at bounding box center [335, 201] width 49 height 8
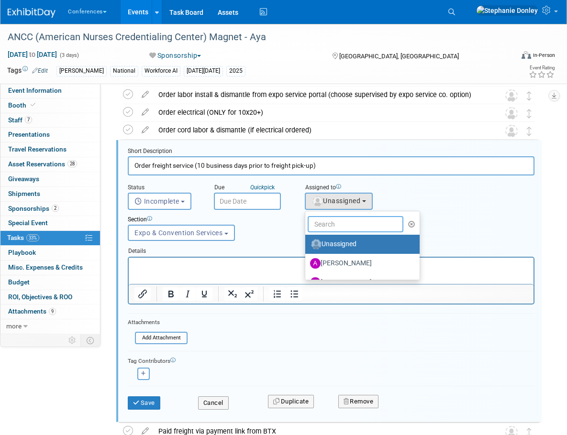
click at [341, 224] on input "text" at bounding box center [356, 224] width 96 height 16
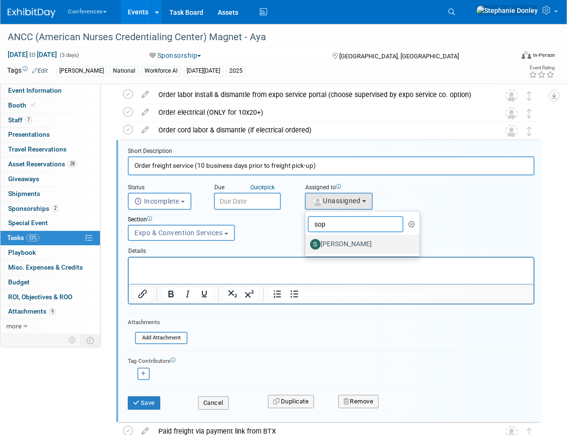
type input "sop"
click at [337, 245] on label "[PERSON_NAME]" at bounding box center [360, 244] width 100 height 15
click at [307, 245] on input "[PERSON_NAME]" at bounding box center [303, 243] width 6 height 6
select select "a9d03f23-9900-4d84-867c-673ace9463de"
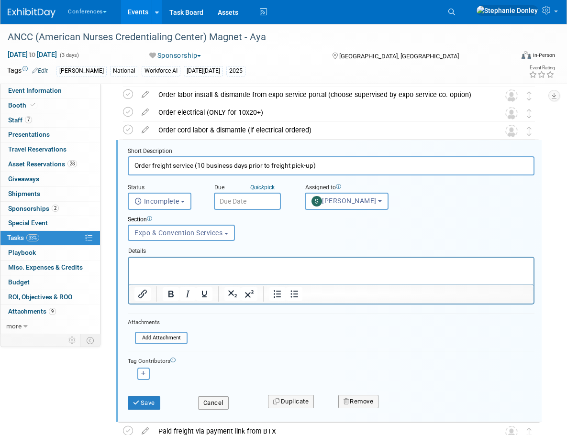
click at [241, 203] on input "text" at bounding box center [247, 201] width 67 height 17
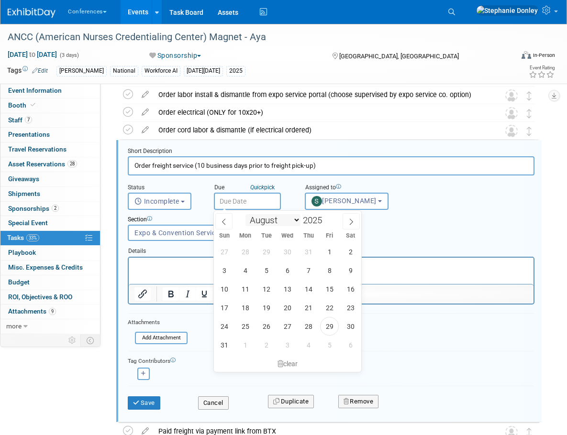
click at [295, 220] on select "January February March April May June July August September October November De…" at bounding box center [272, 220] width 55 height 12
select select "8"
click at [245, 214] on select "January February March April May June July August September October November De…" at bounding box center [272, 220] width 55 height 12
click at [286, 270] on span "10" at bounding box center [287, 270] width 19 height 19
type input "[DATE]"
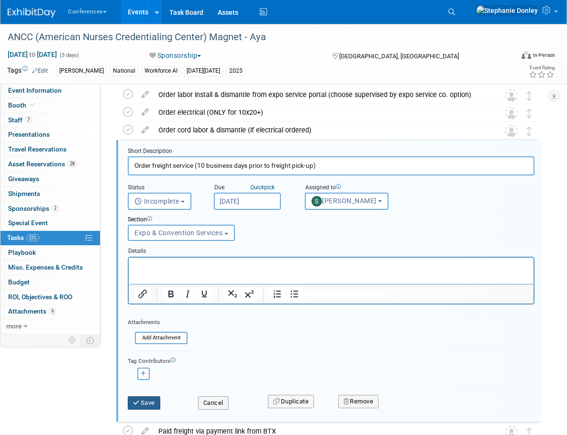
click at [148, 405] on button "Save" at bounding box center [144, 403] width 33 height 13
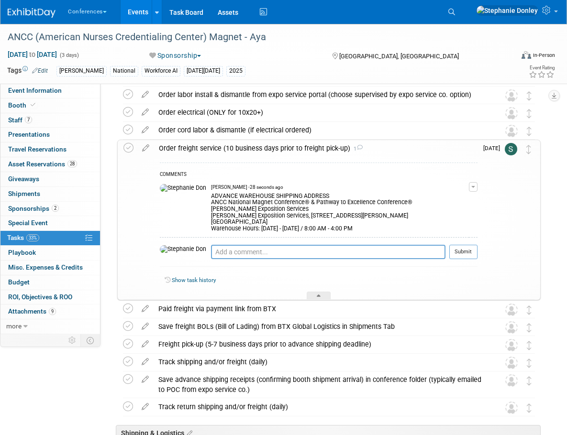
click at [375, 18] on div "Conferences Explore: My Workspaces 2 Go to Workspace: Conferences Marketing Req…" at bounding box center [278, 12] width 540 height 24
click at [18, 104] on span "Booth" at bounding box center [22, 105] width 29 height 8
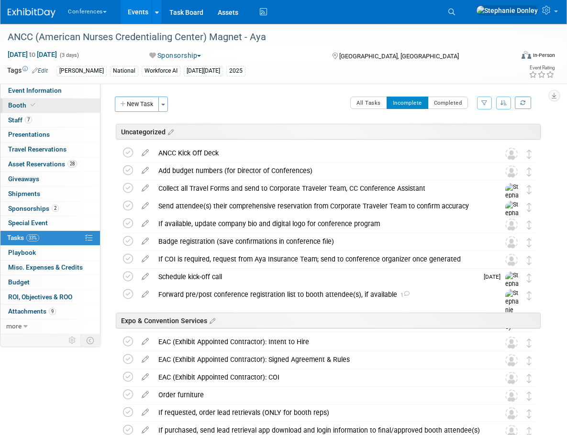
select select "20'x30'"
select select "Yes"
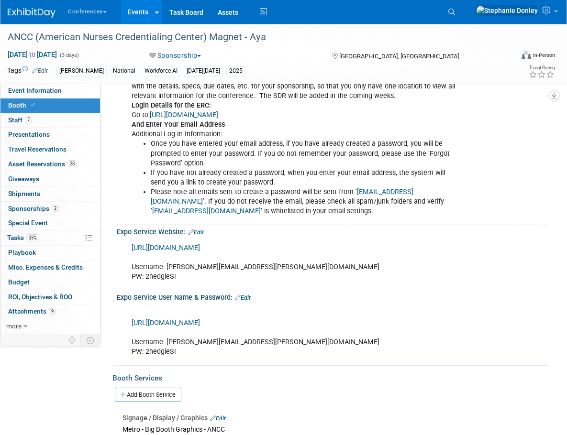
scroll to position [530, 0]
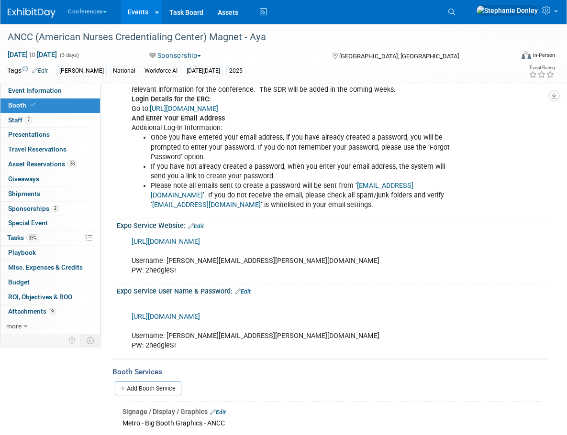
click at [183, 319] on link "[URL][DOMAIN_NAME]" at bounding box center [166, 317] width 68 height 8
